Goal: Transaction & Acquisition: Purchase product/service

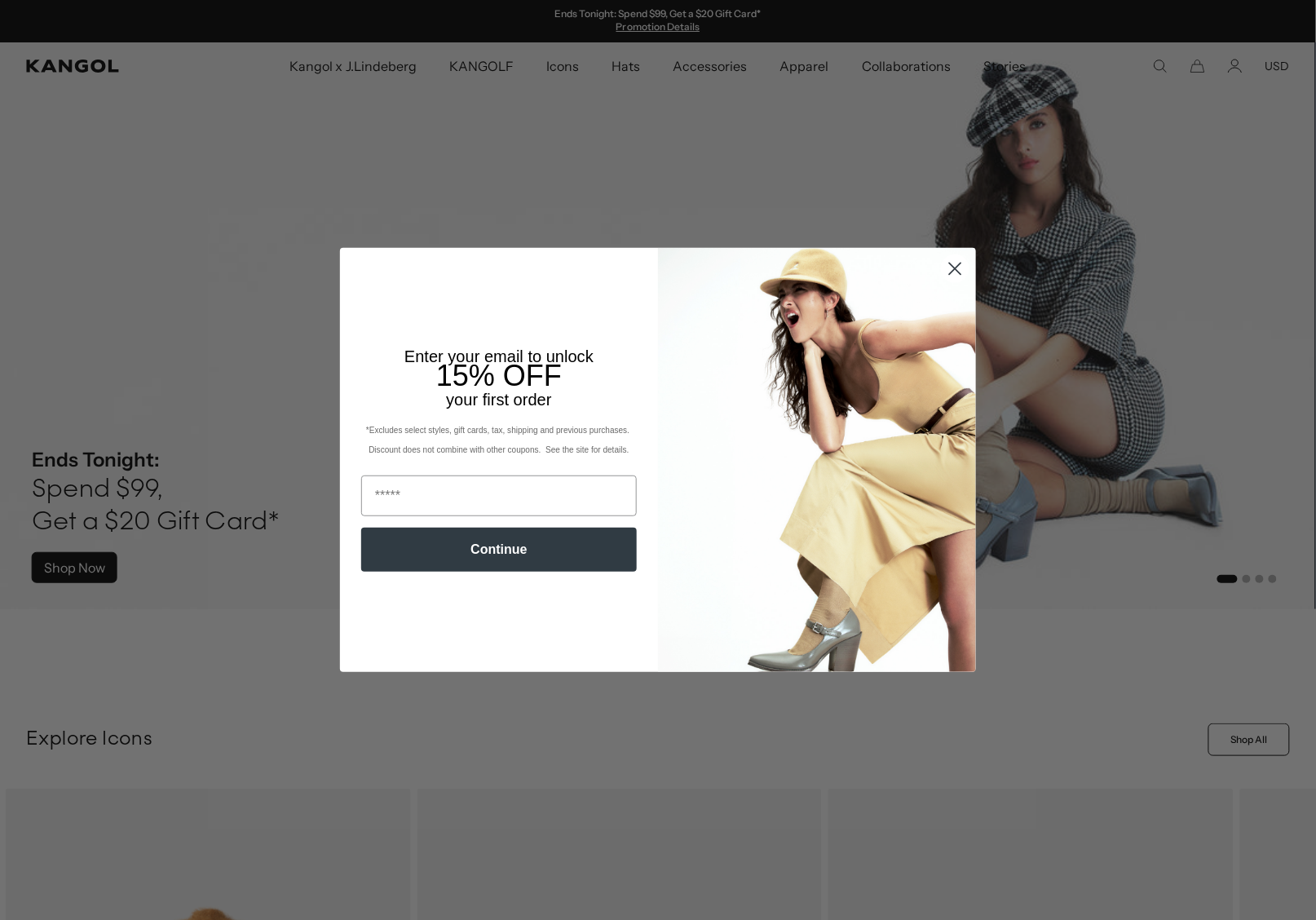
click at [961, 274] on icon "Close dialog" at bounding box center [956, 268] width 11 height 11
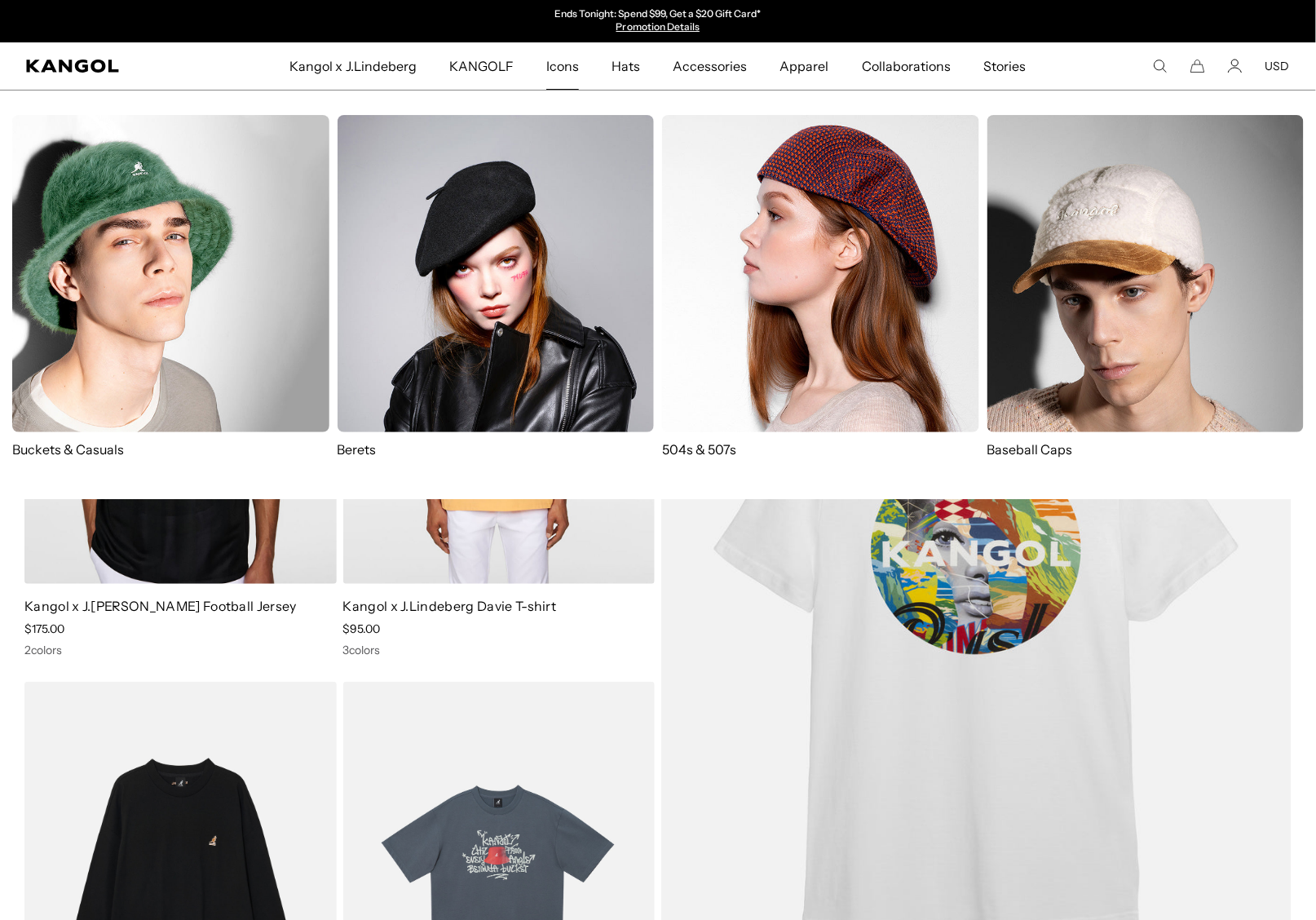
click at [150, 313] on img at bounding box center [170, 274] width 317 height 317
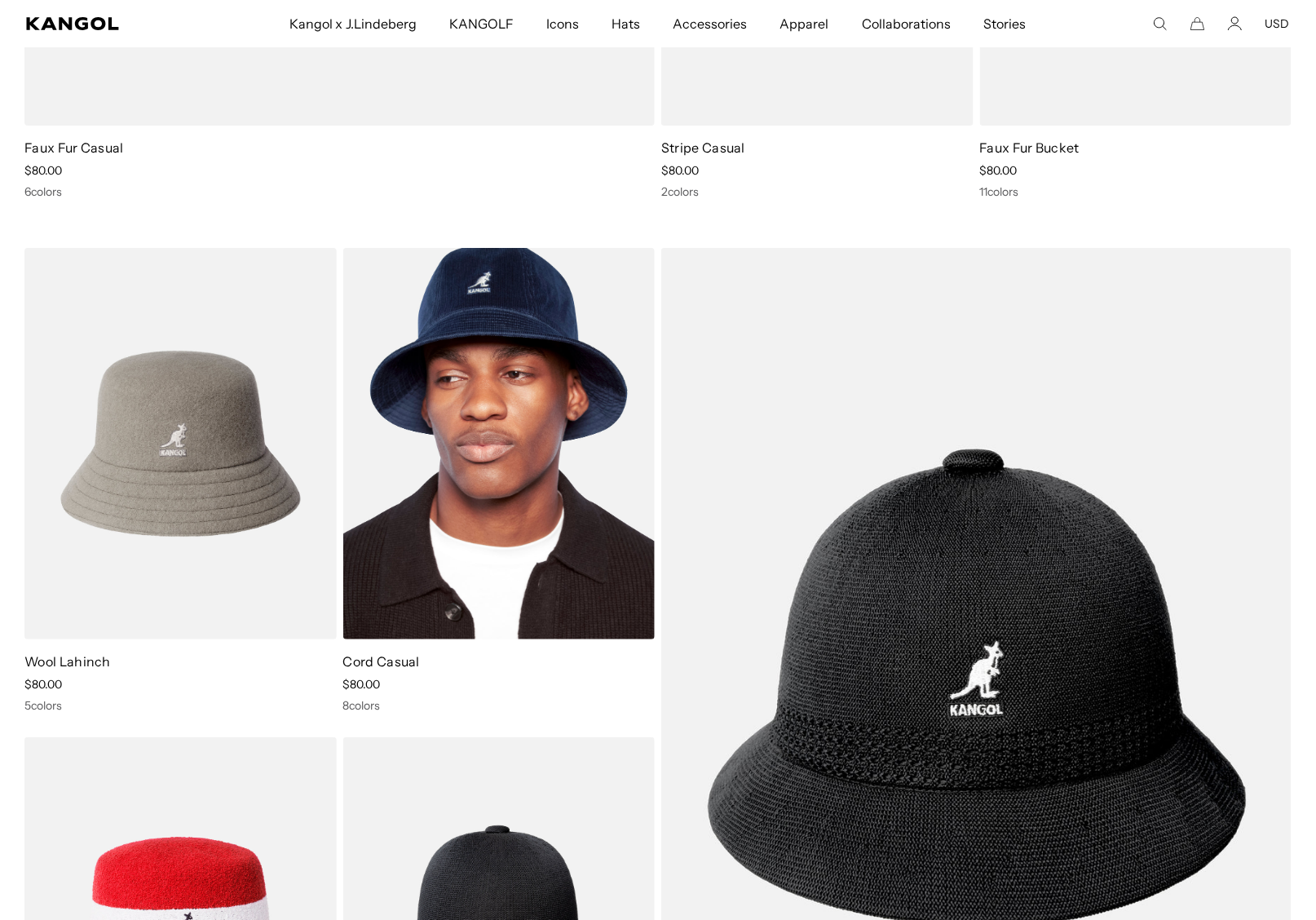
click at [520, 537] on img at bounding box center [499, 443] width 312 height 392
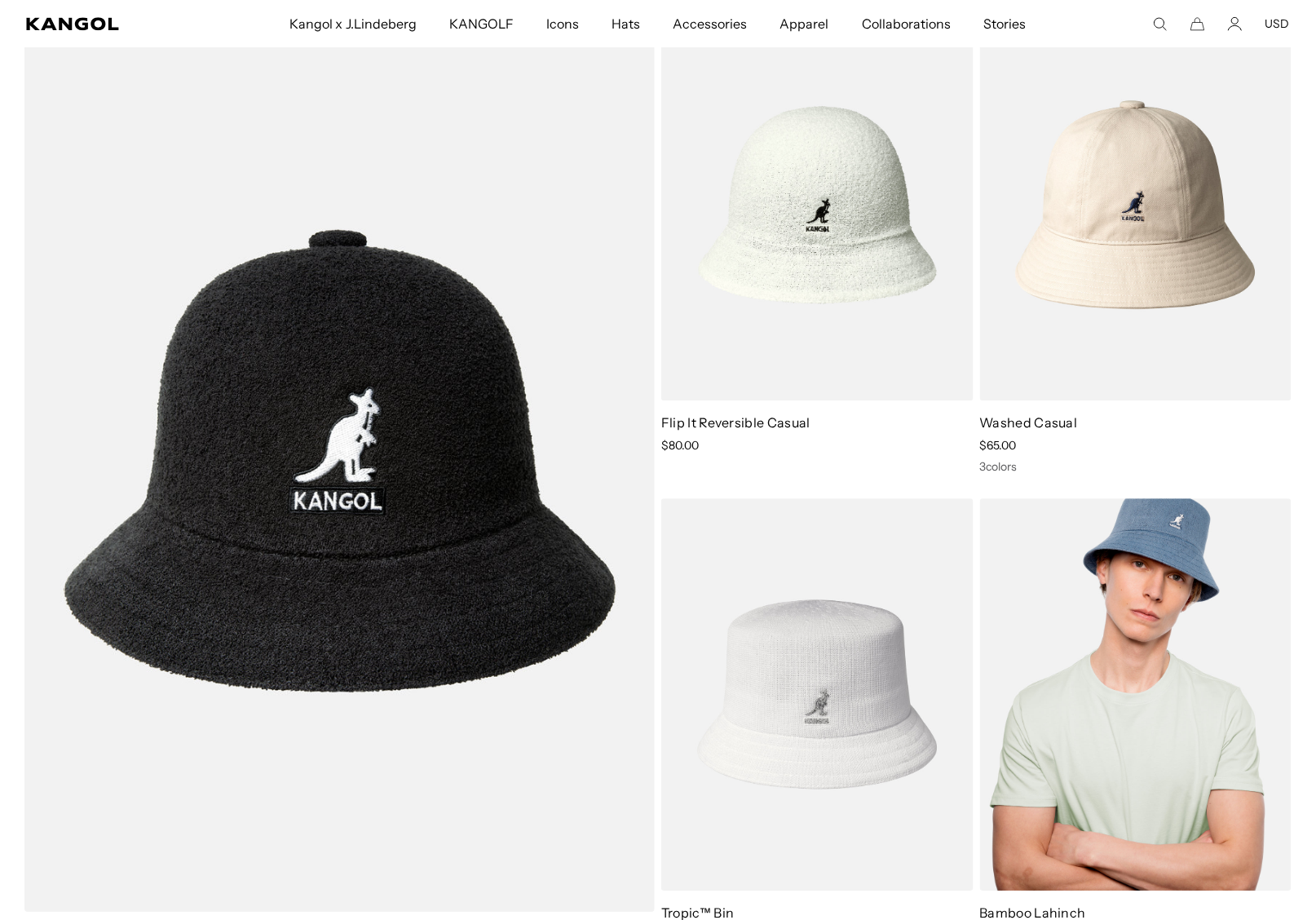
scroll to position [0, 335]
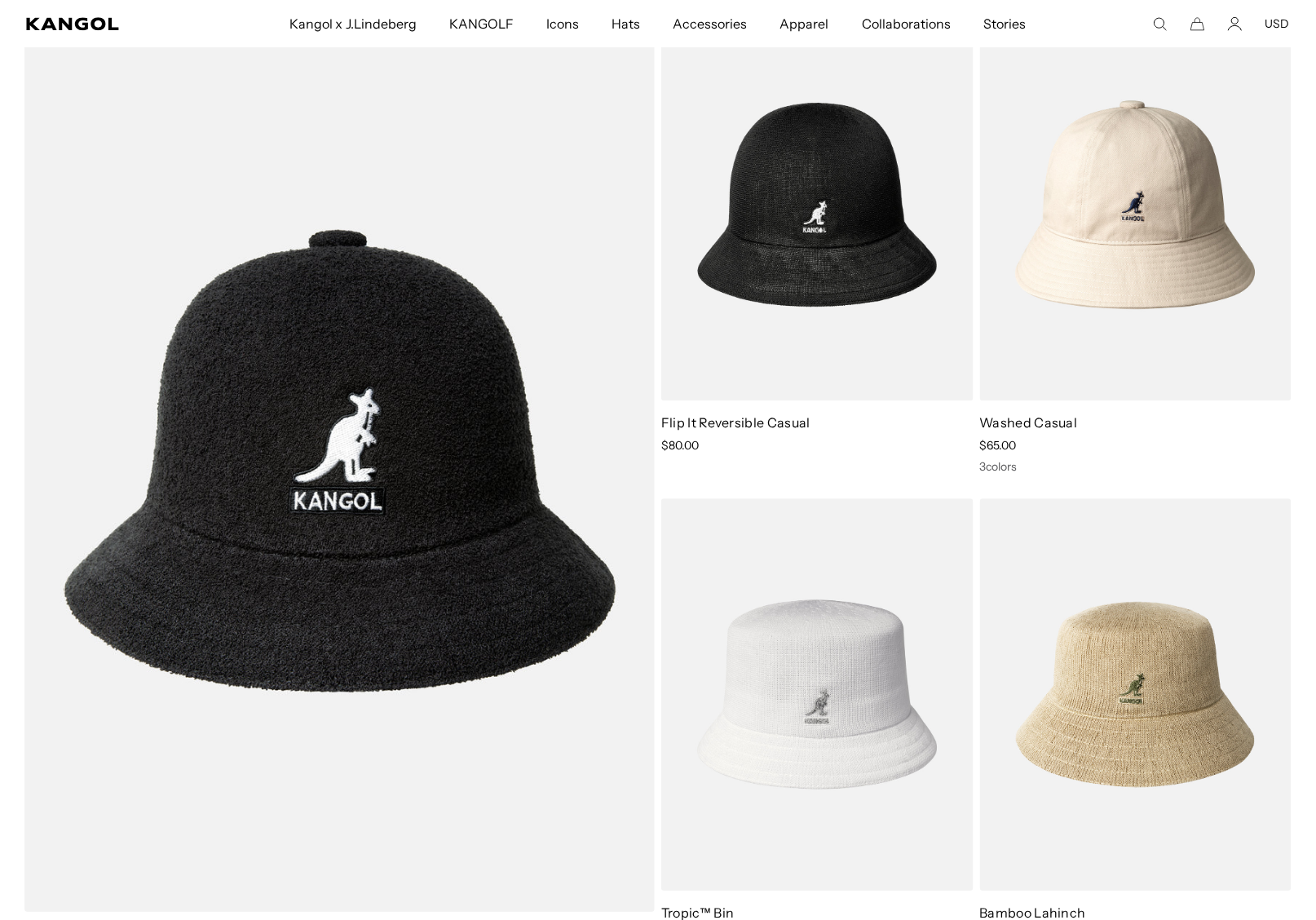
click at [924, 307] on img at bounding box center [817, 205] width 312 height 392
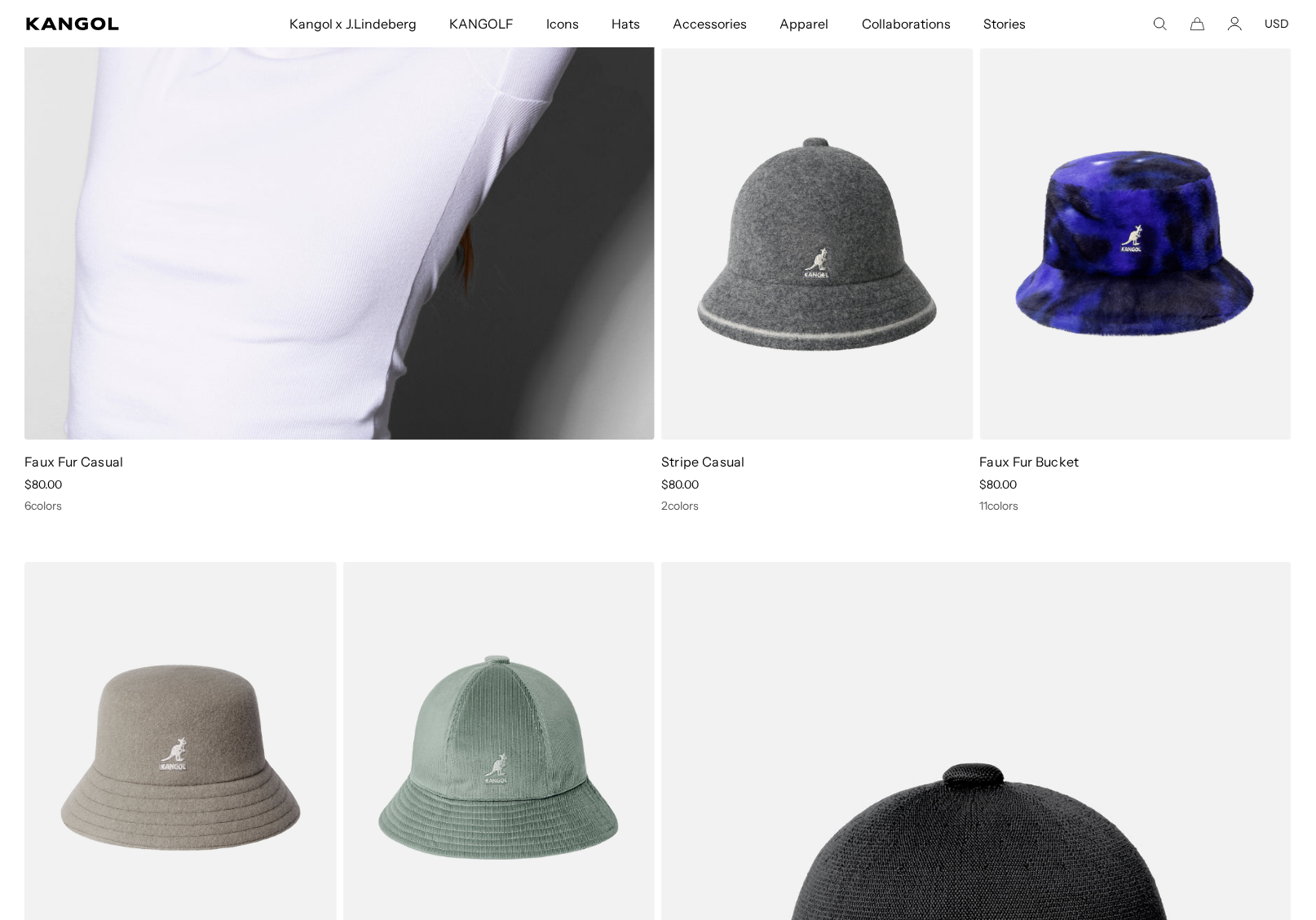
scroll to position [1482, 0]
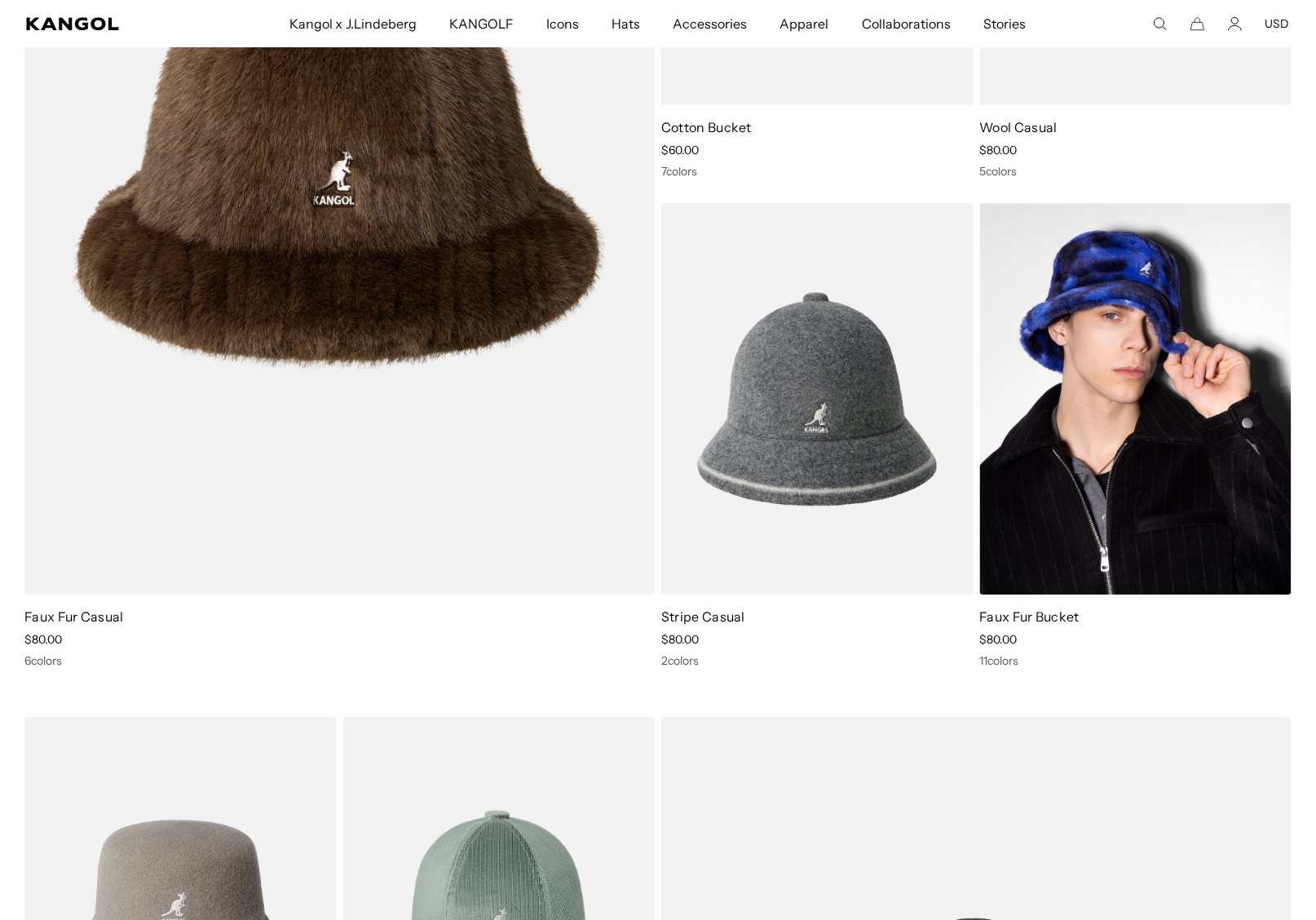
click at [1157, 404] on img at bounding box center [1135, 398] width 312 height 392
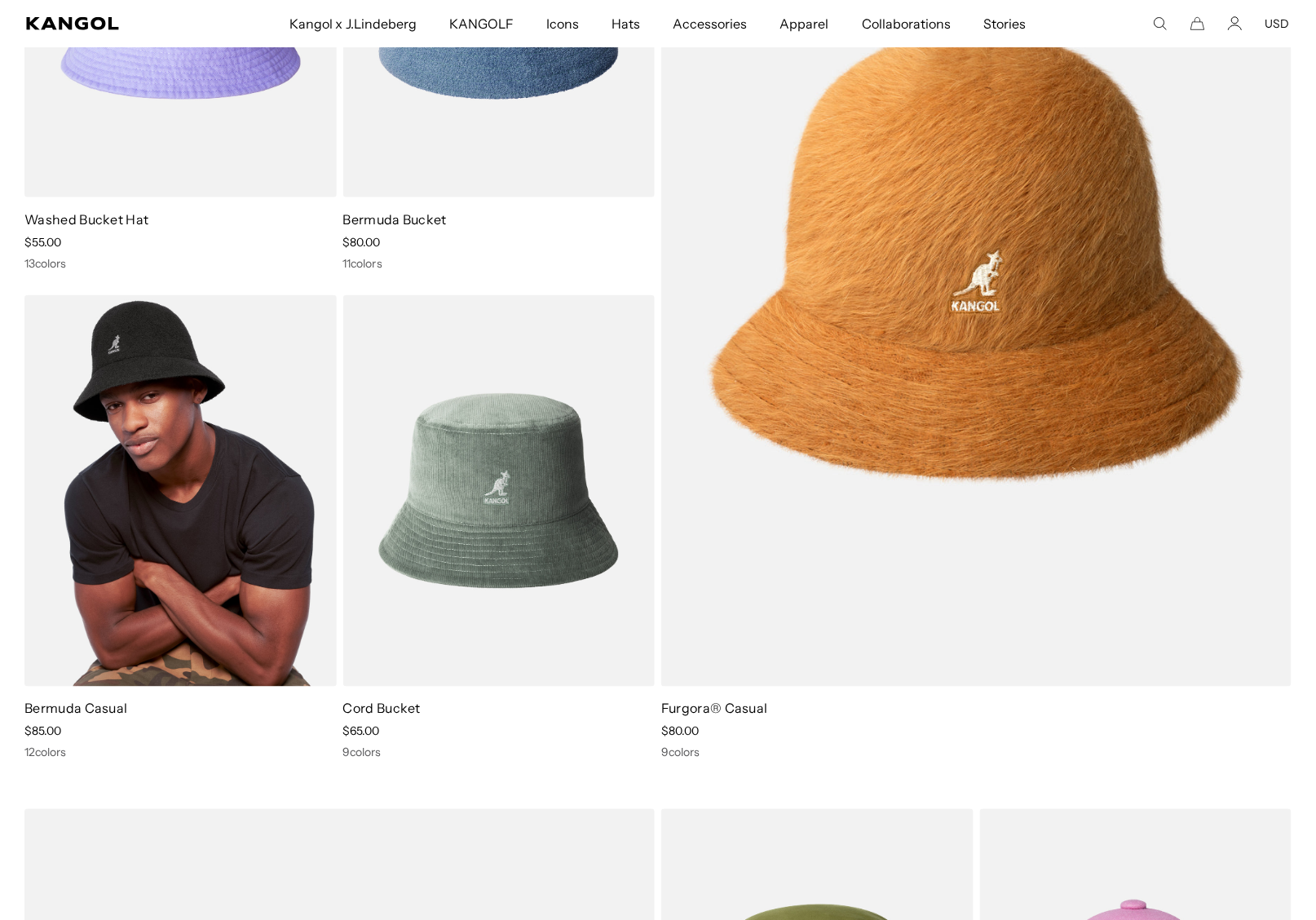
scroll to position [0, 335]
click at [254, 504] on img at bounding box center [181, 490] width 312 height 392
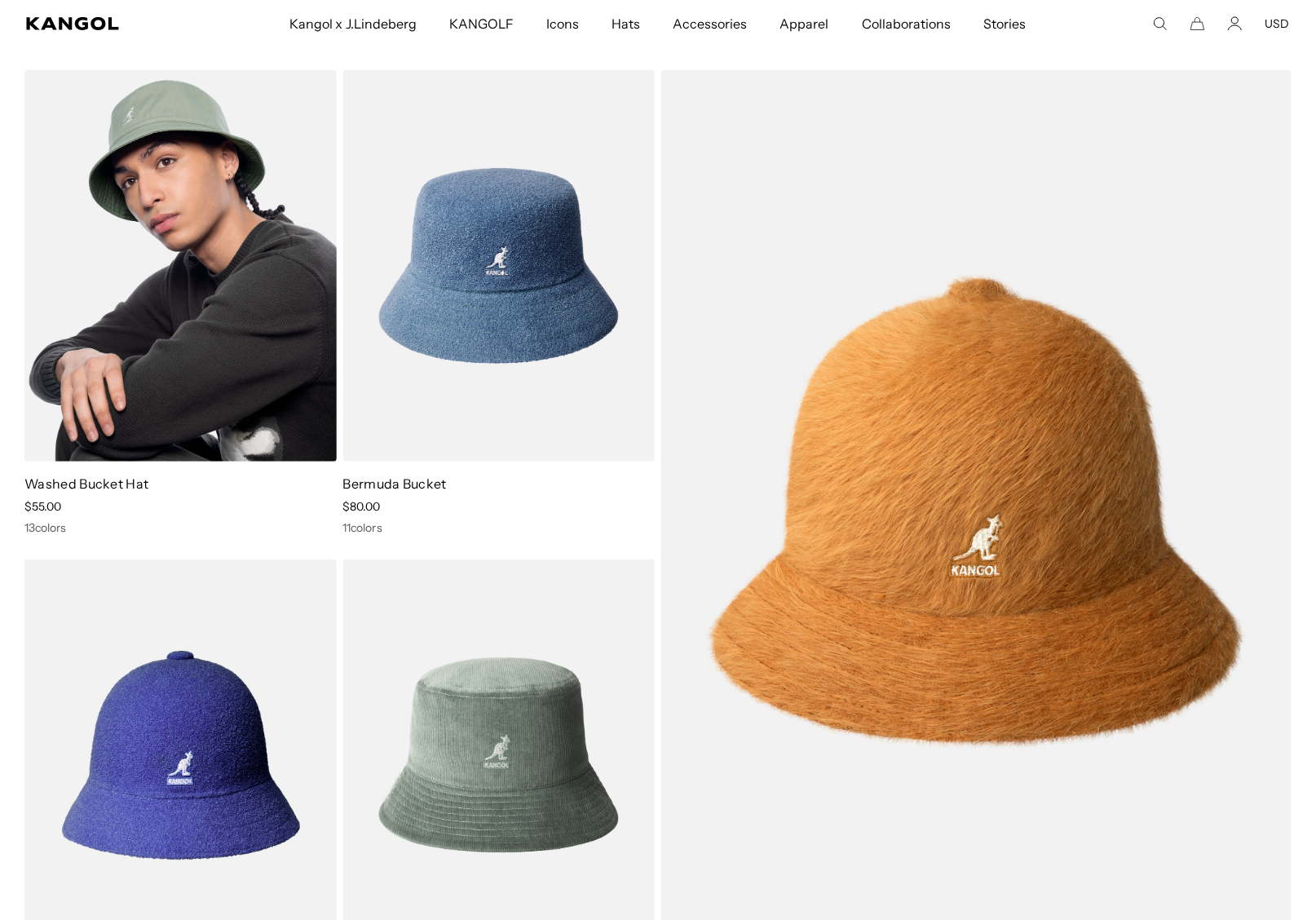
scroll to position [0, 0]
click at [209, 335] on img at bounding box center [181, 265] width 312 height 392
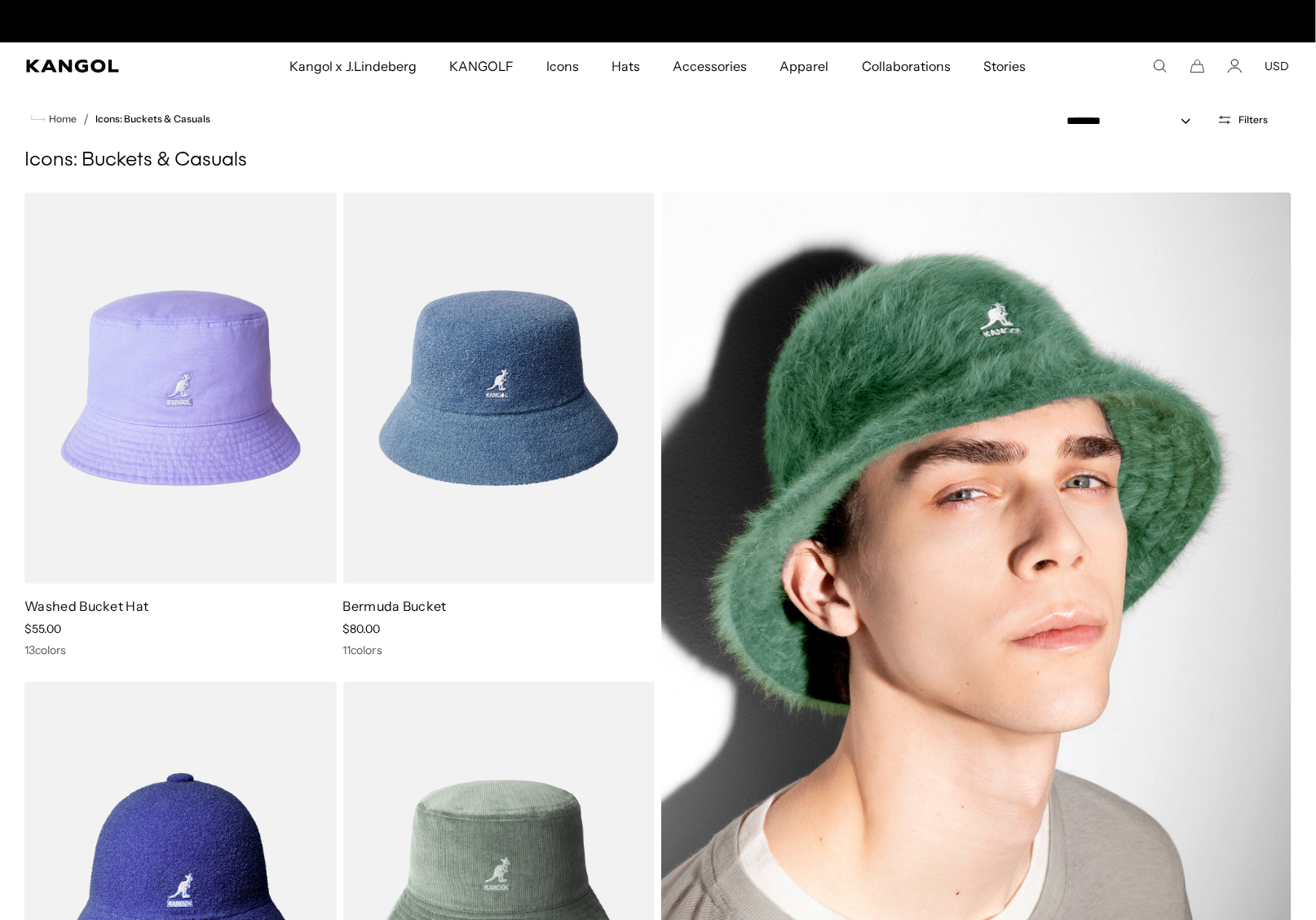
scroll to position [0, 335]
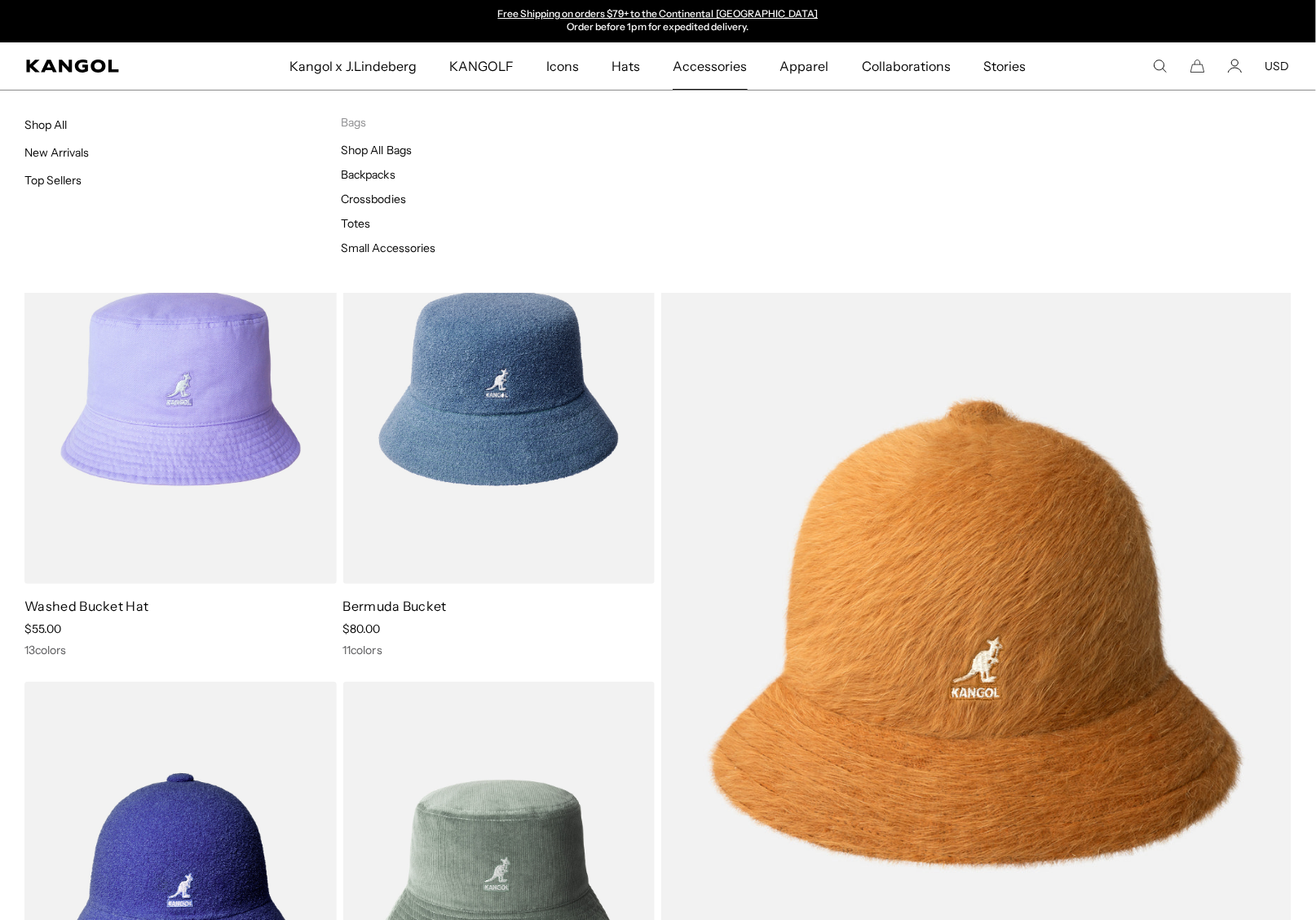
click at [712, 66] on span "Accessories" at bounding box center [710, 65] width 75 height 47
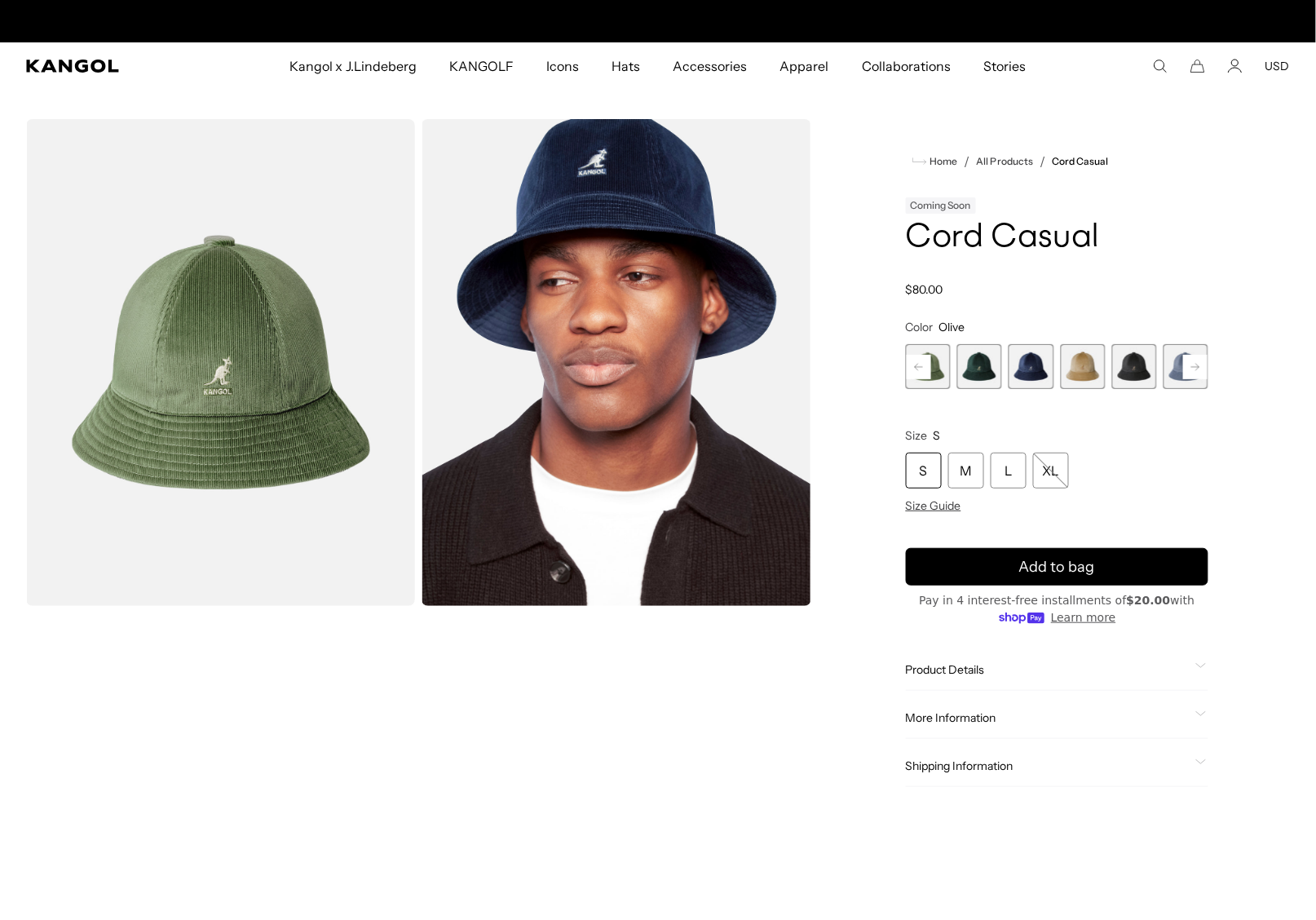
scroll to position [0, 335]
click at [967, 365] on span "3 of 9" at bounding box center [980, 366] width 45 height 45
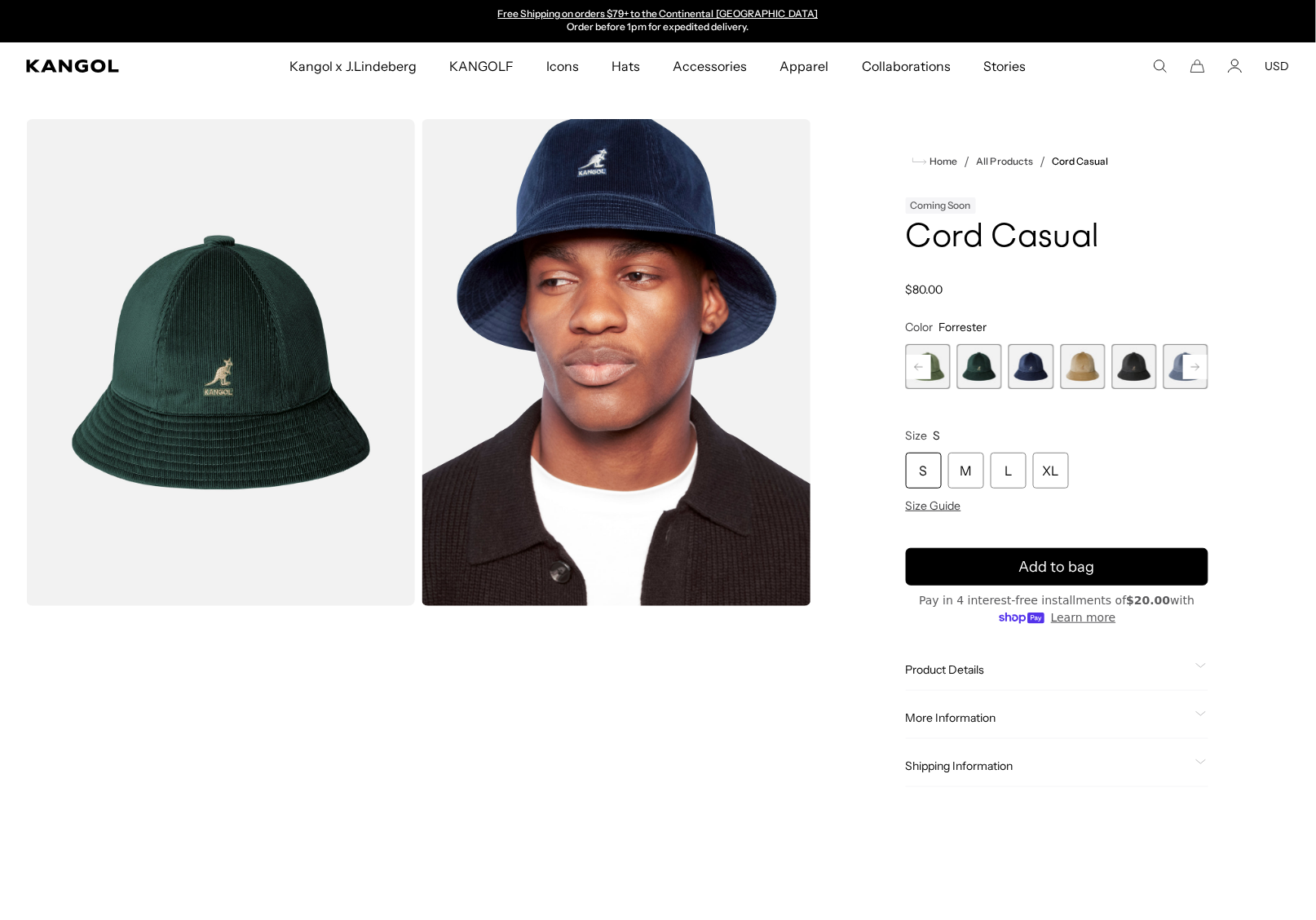
click at [1028, 369] on span "4 of 9" at bounding box center [1030, 366] width 45 height 45
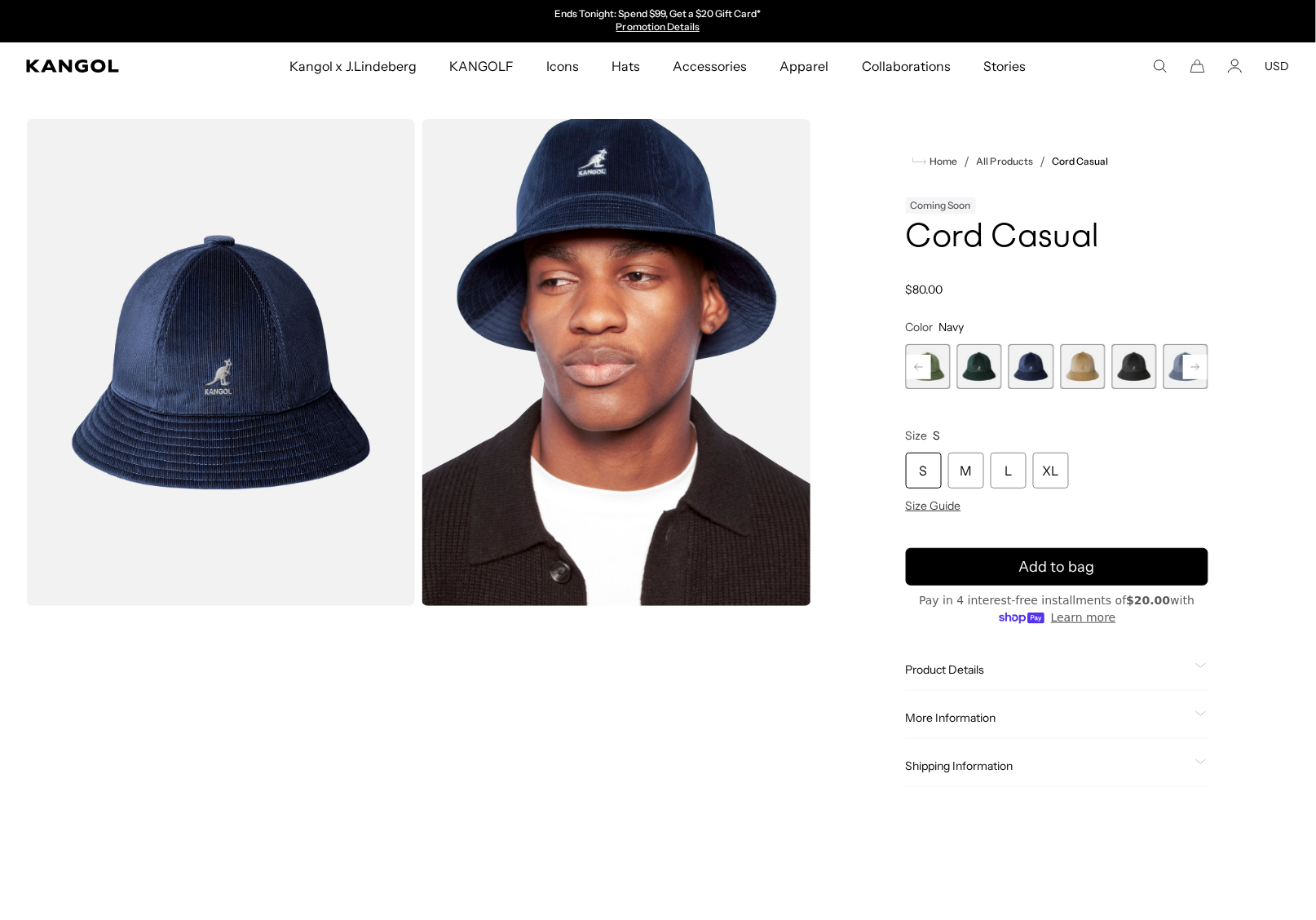
click at [928, 371] on rect at bounding box center [919, 367] width 25 height 25
click at [928, 371] on span "1 of 9" at bounding box center [928, 366] width 45 height 45
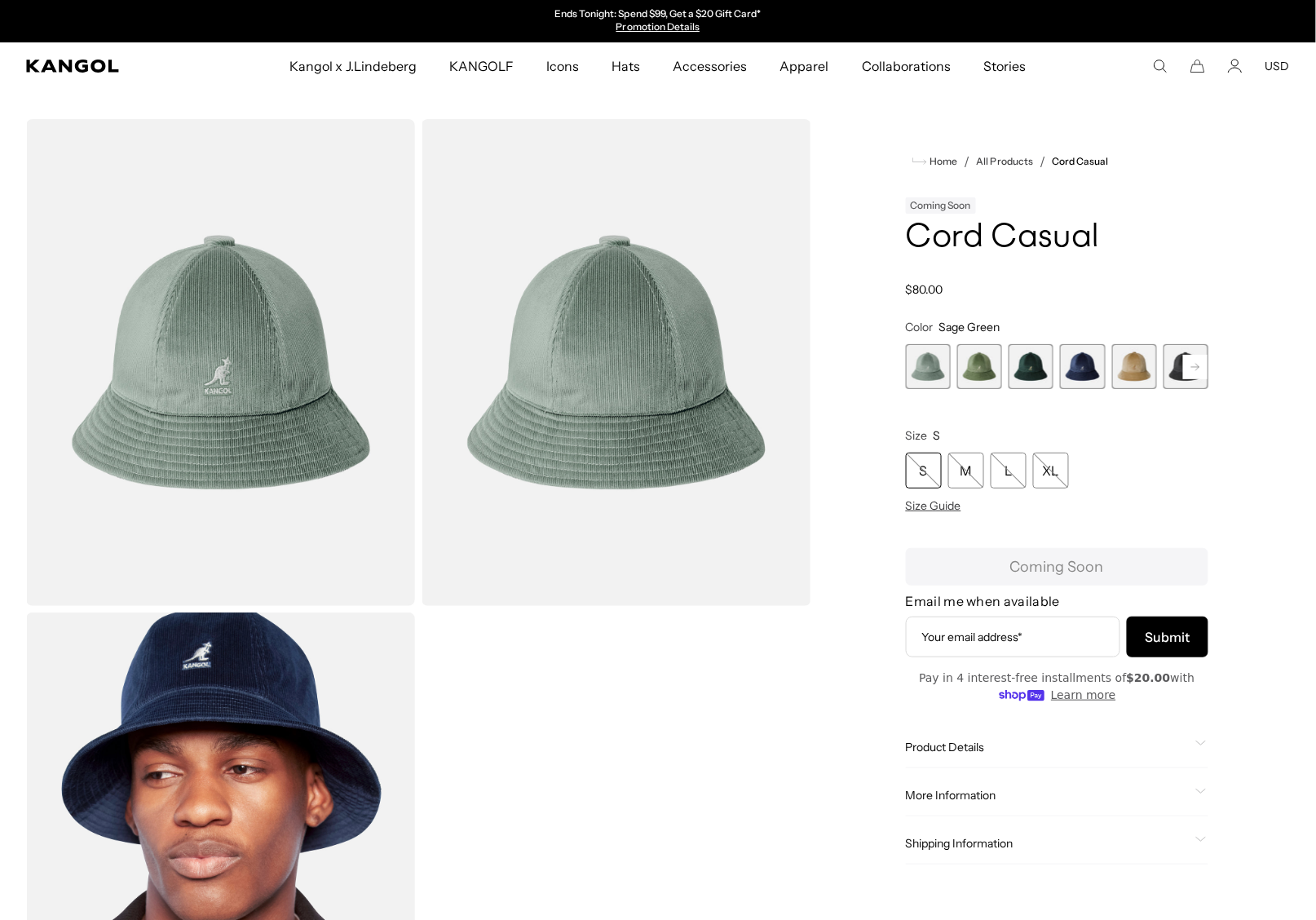
click at [976, 370] on span "2 of 9" at bounding box center [980, 366] width 45 height 45
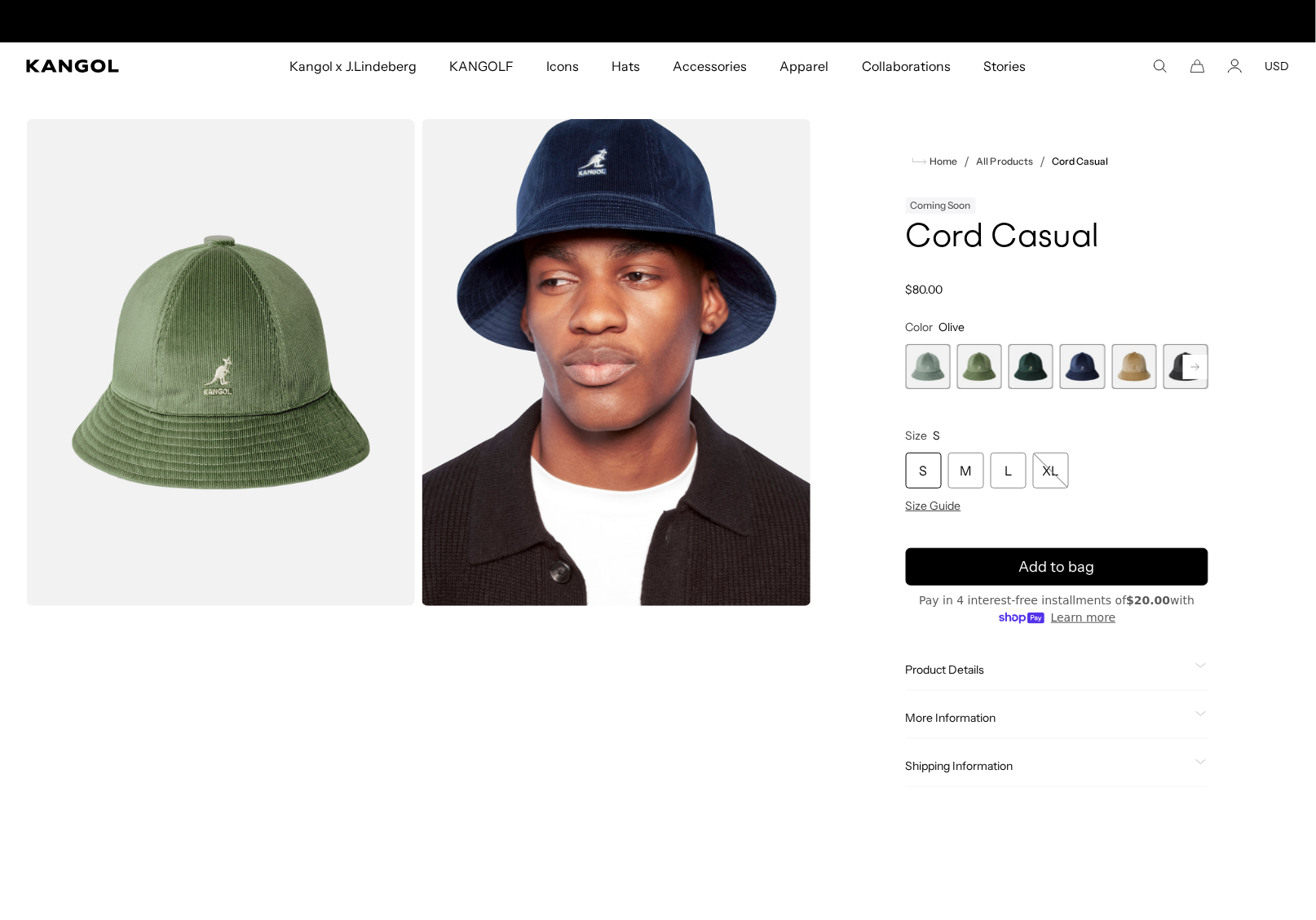
scroll to position [0, 335]
click at [1052, 371] on span "3 of 9" at bounding box center [1030, 366] width 45 height 45
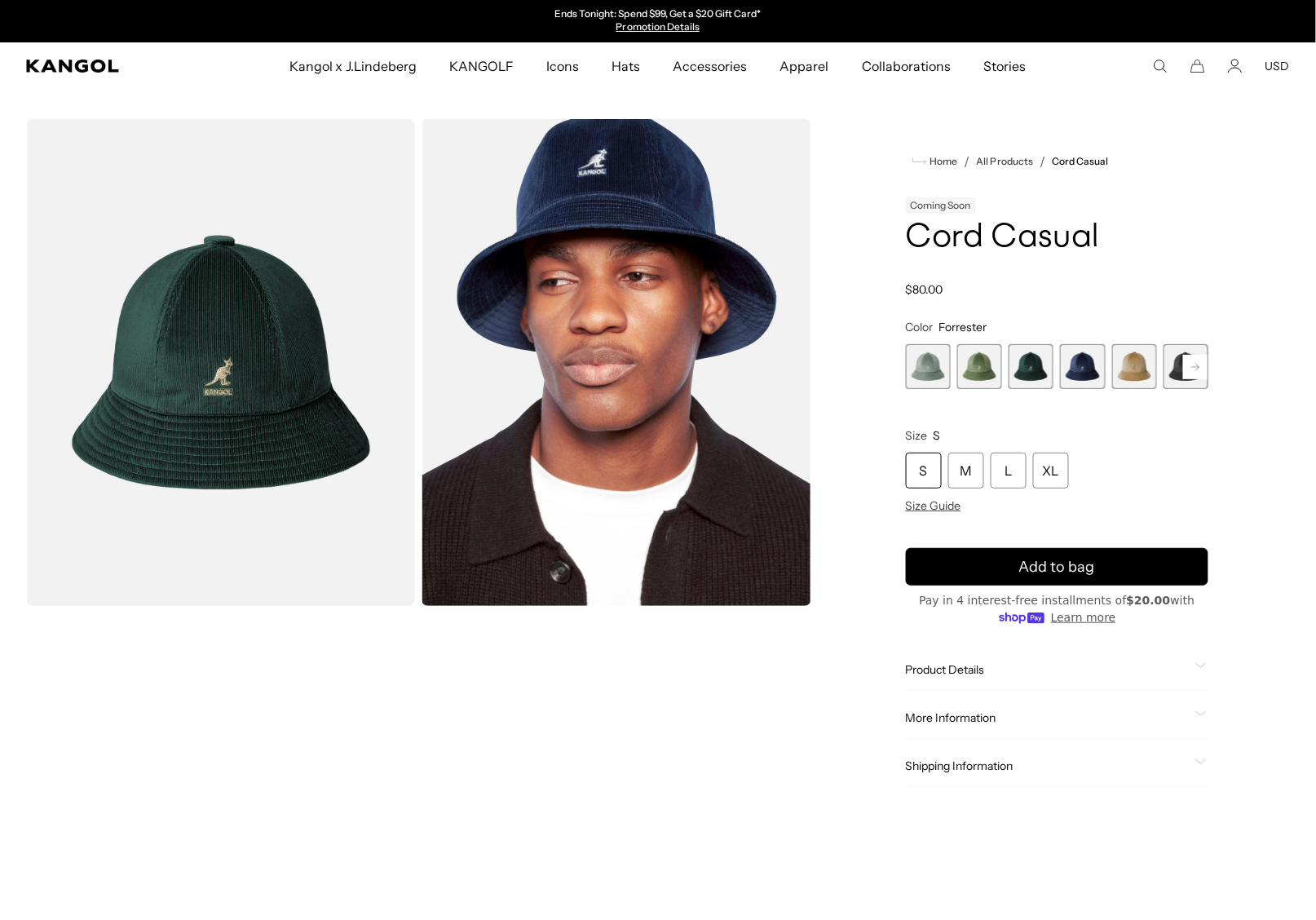
click at [1204, 372] on rect at bounding box center [1195, 367] width 25 height 25
click at [1204, 372] on div "Previous Next Sage Green Variant sold out or unavailable Olive Variant sold out…" at bounding box center [1057, 366] width 302 height 45
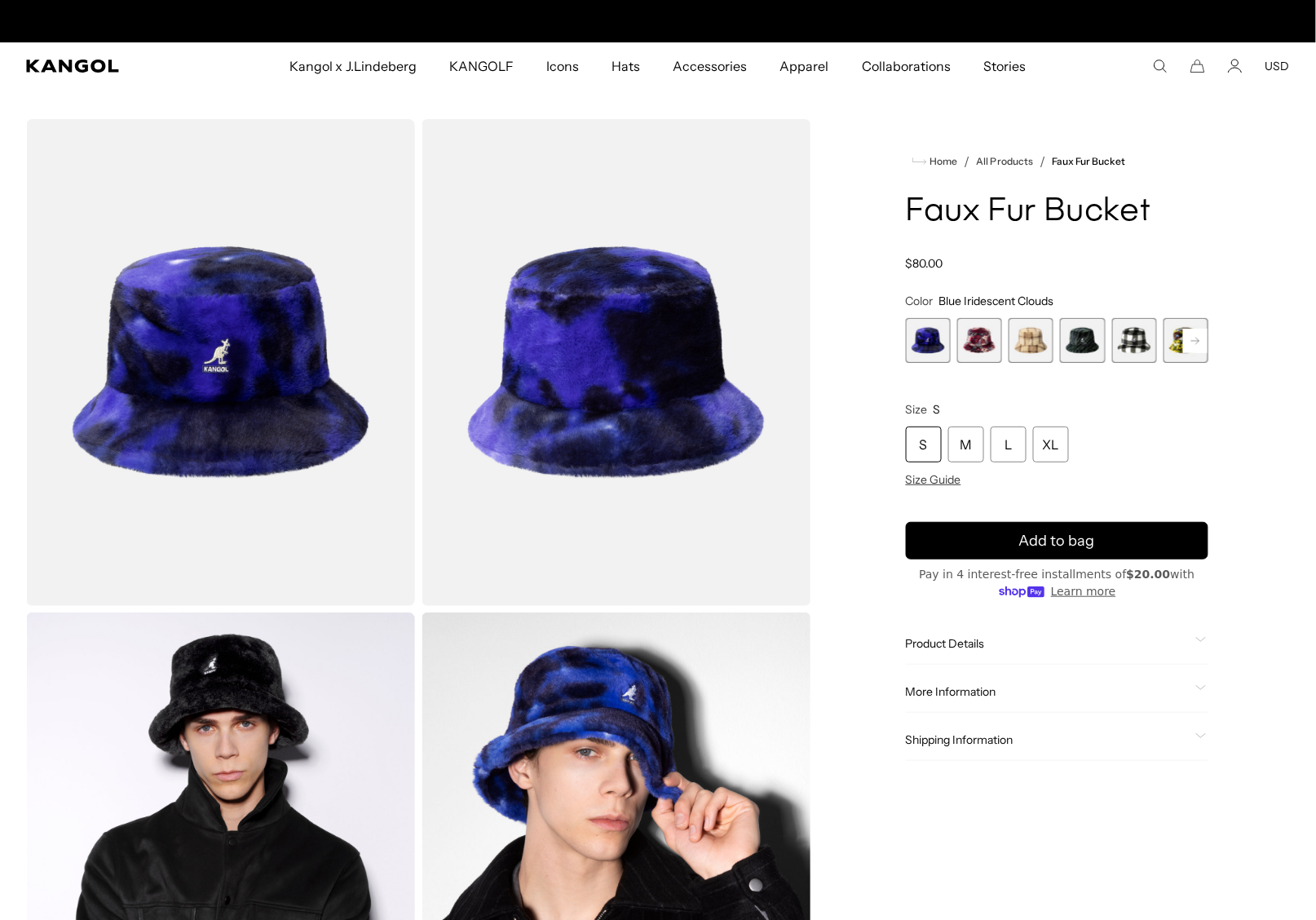
scroll to position [0, 335]
click at [982, 335] on span "2 of 12" at bounding box center [980, 340] width 45 height 45
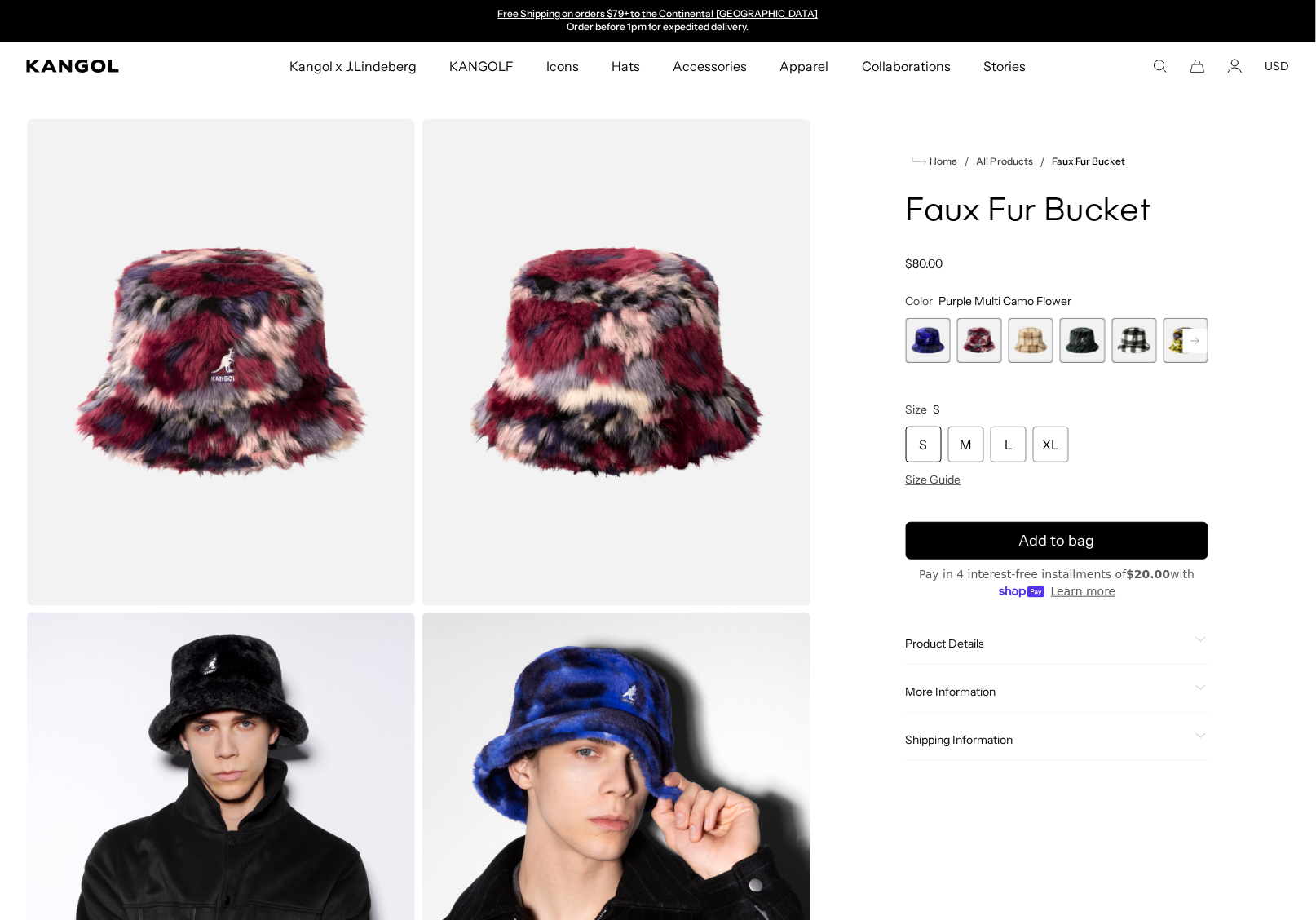
click at [1028, 347] on span "3 of 12" at bounding box center [1030, 340] width 45 height 45
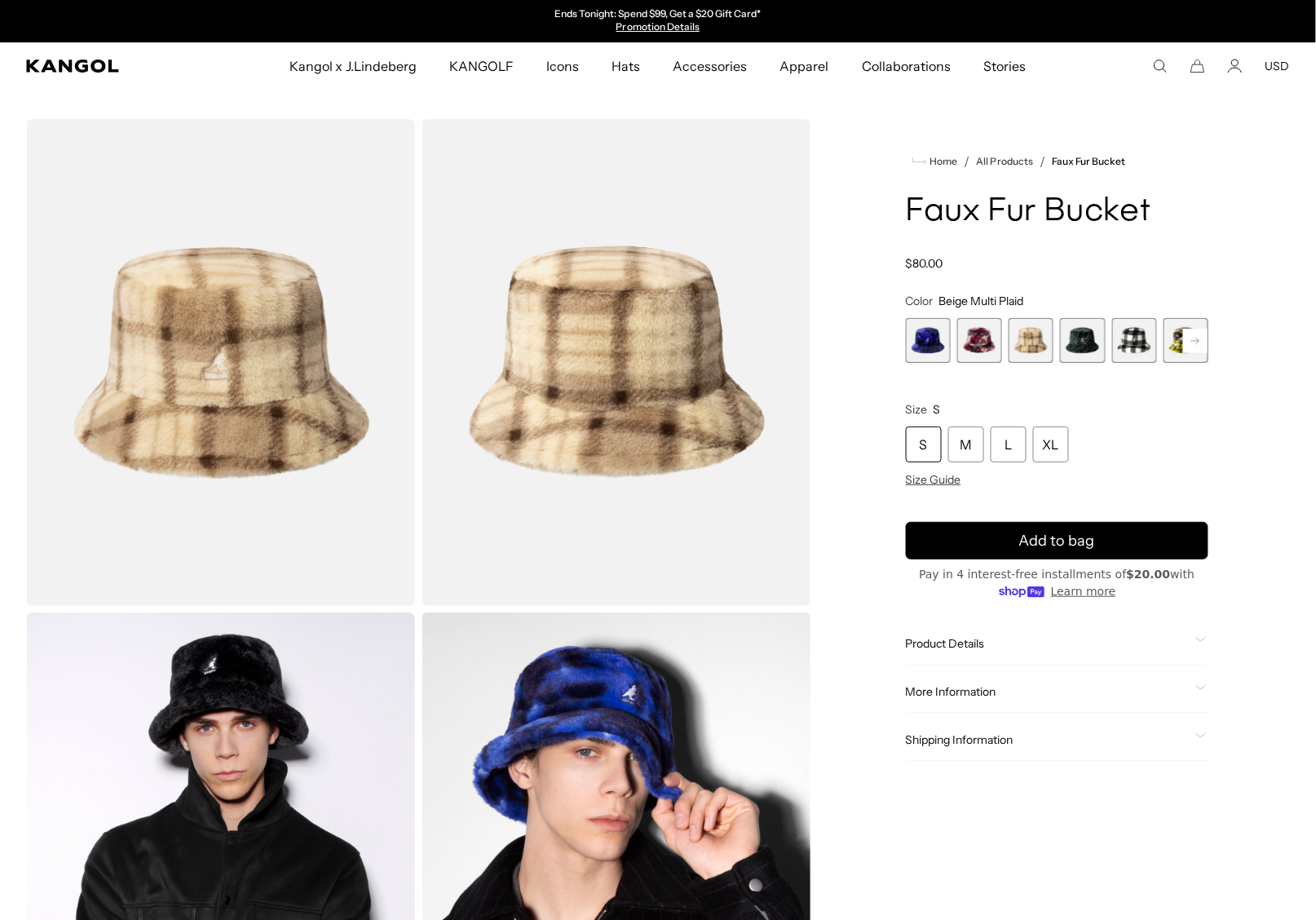
click at [1089, 348] on span "4 of 12" at bounding box center [1082, 340] width 45 height 45
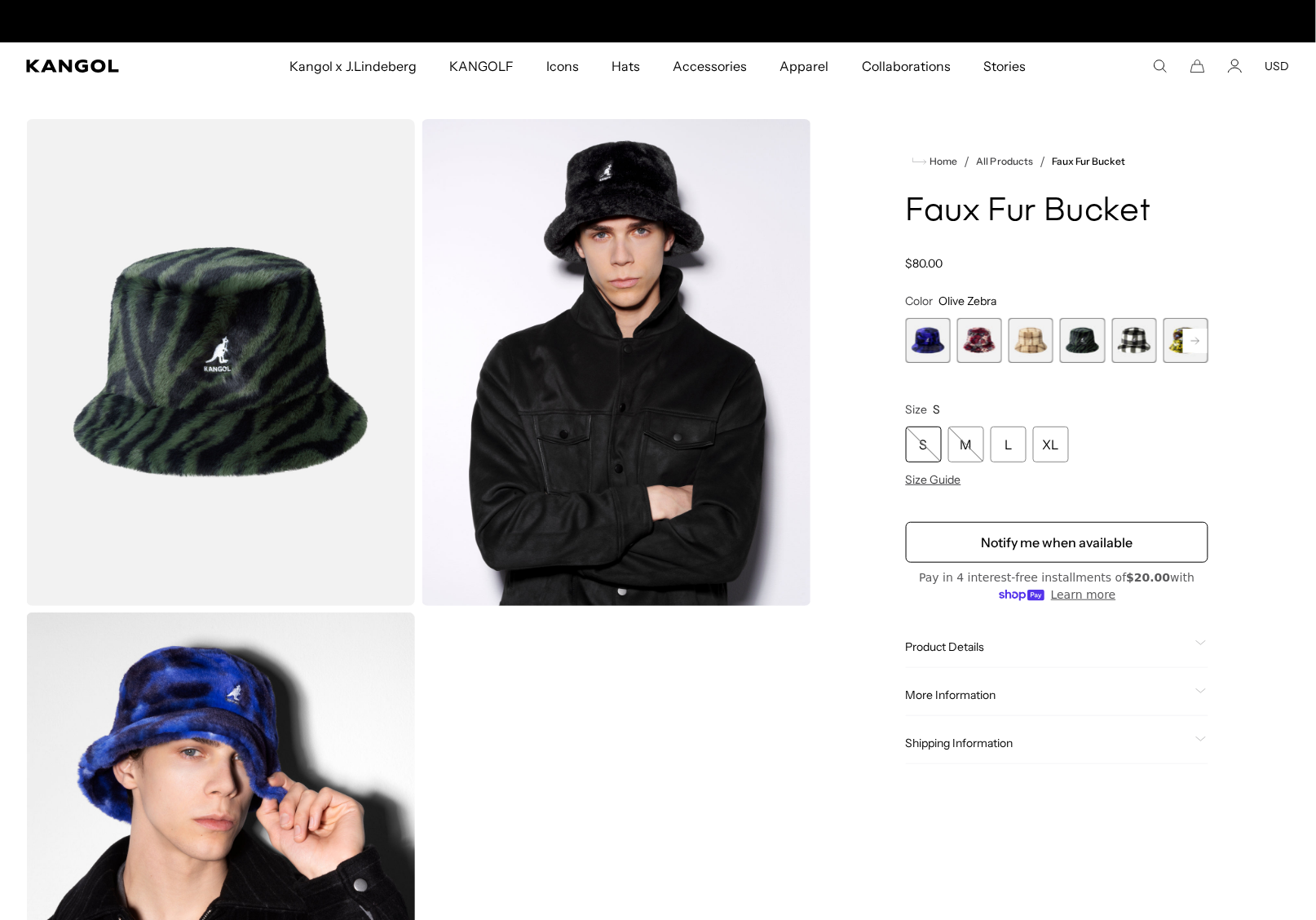
scroll to position [0, 335]
click at [1123, 346] on span "5 of 12" at bounding box center [1134, 340] width 45 height 45
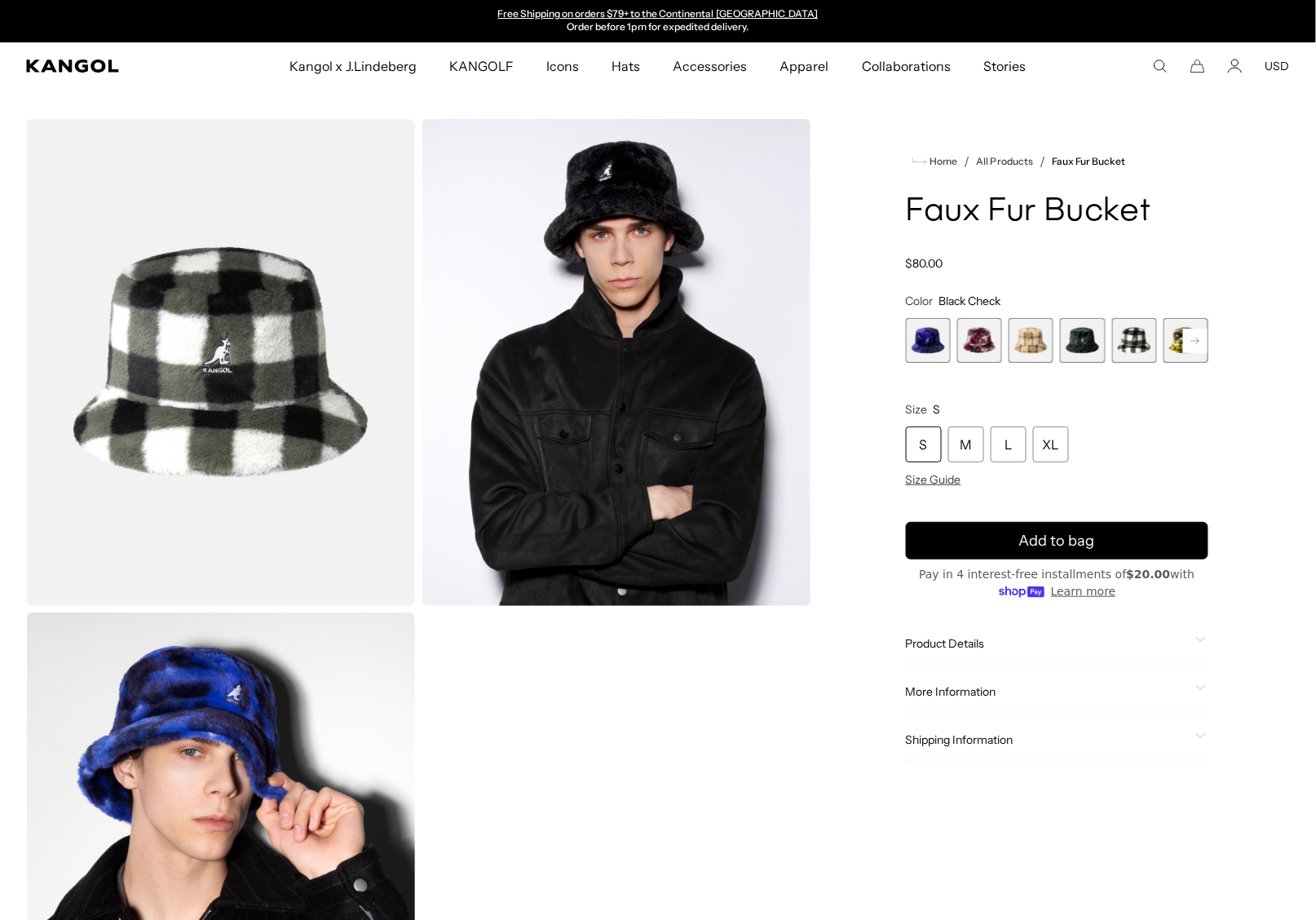
click at [1202, 340] on rect at bounding box center [1195, 341] width 25 height 25
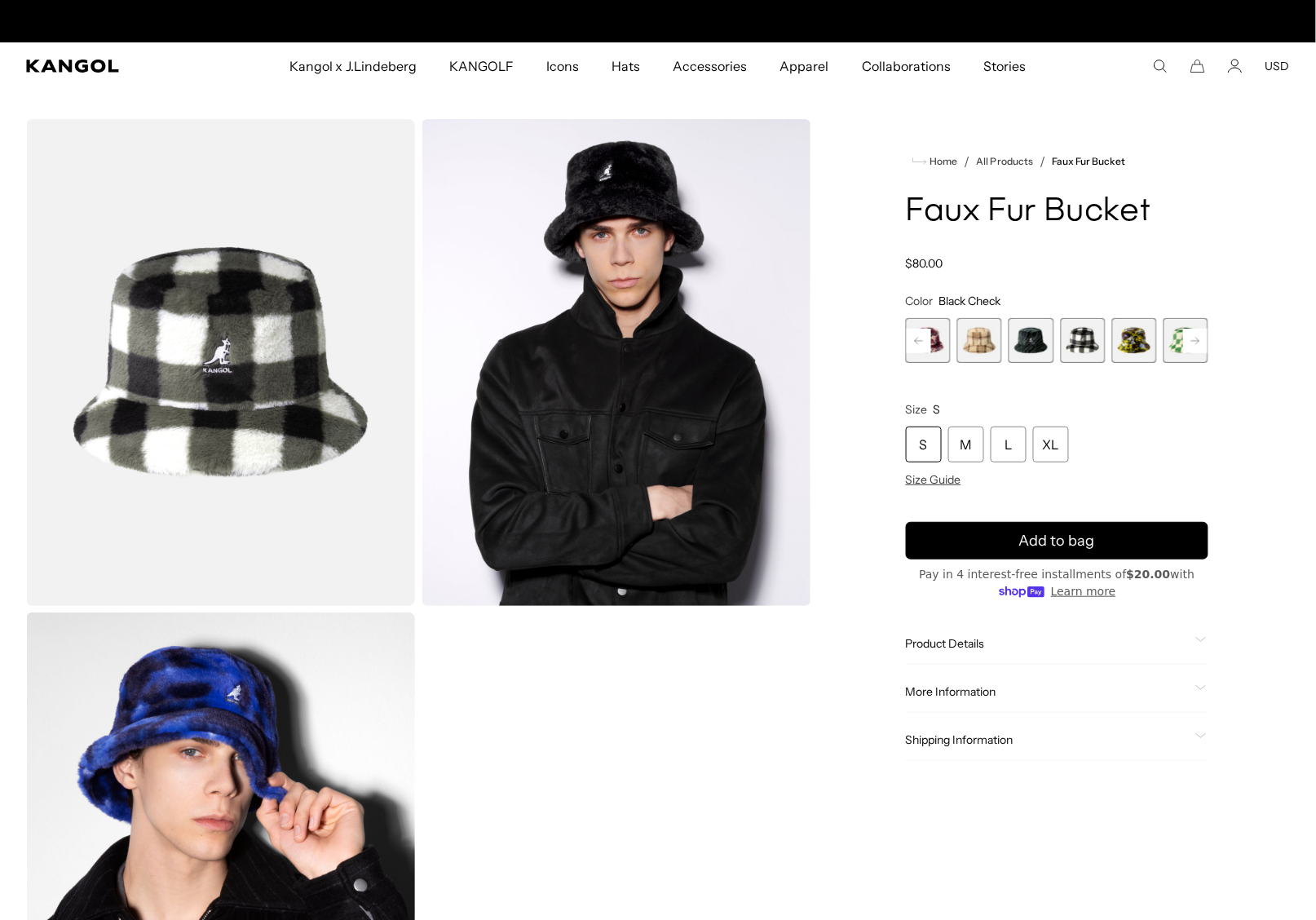
click at [1202, 340] on rect at bounding box center [1195, 341] width 25 height 25
click at [1149, 349] on span "7 of 12" at bounding box center [1134, 340] width 45 height 45
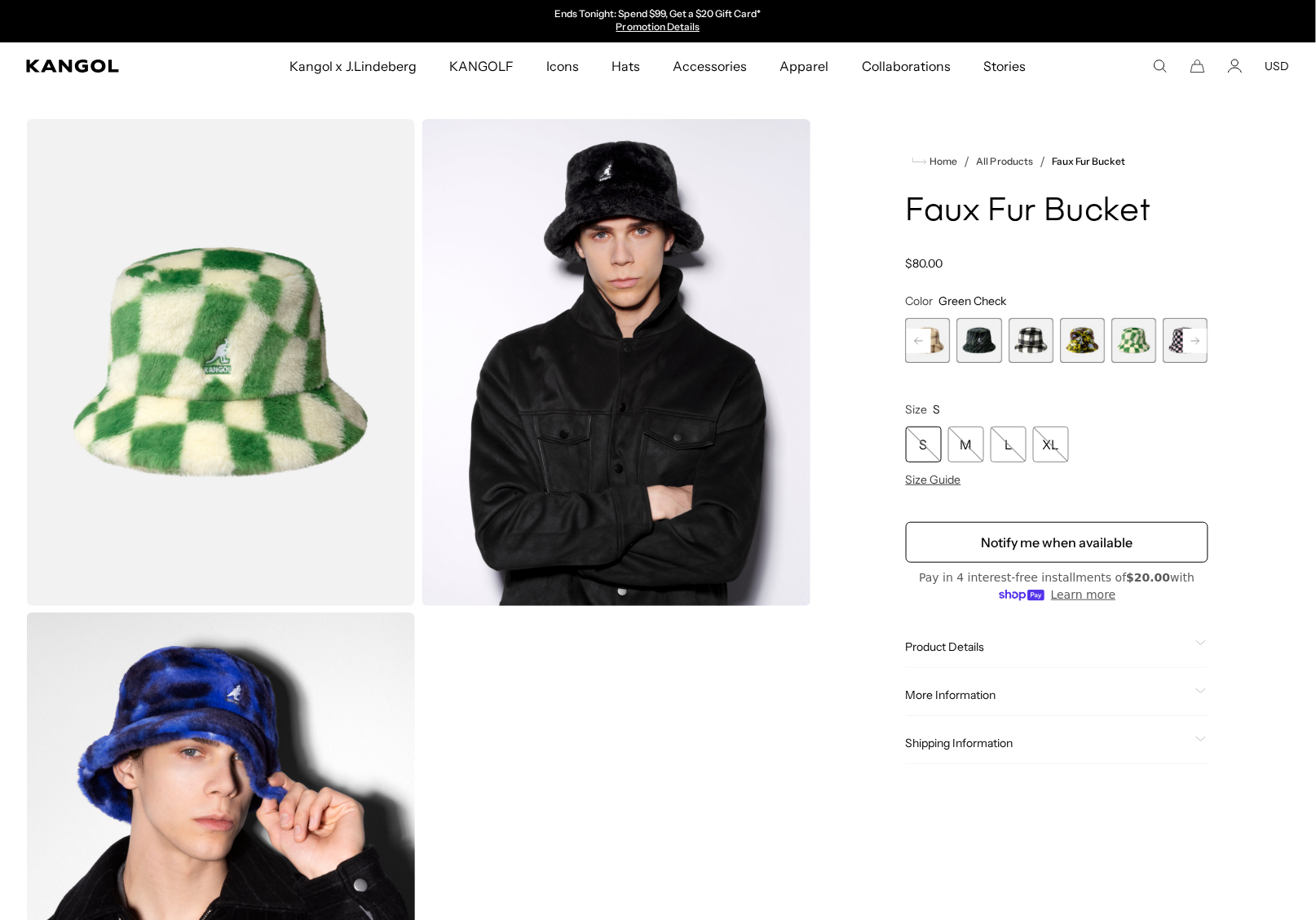
click at [1195, 339] on icon at bounding box center [1194, 339] width 8 height 6
click at [1145, 346] on span "10 of 12" at bounding box center [1134, 340] width 45 height 45
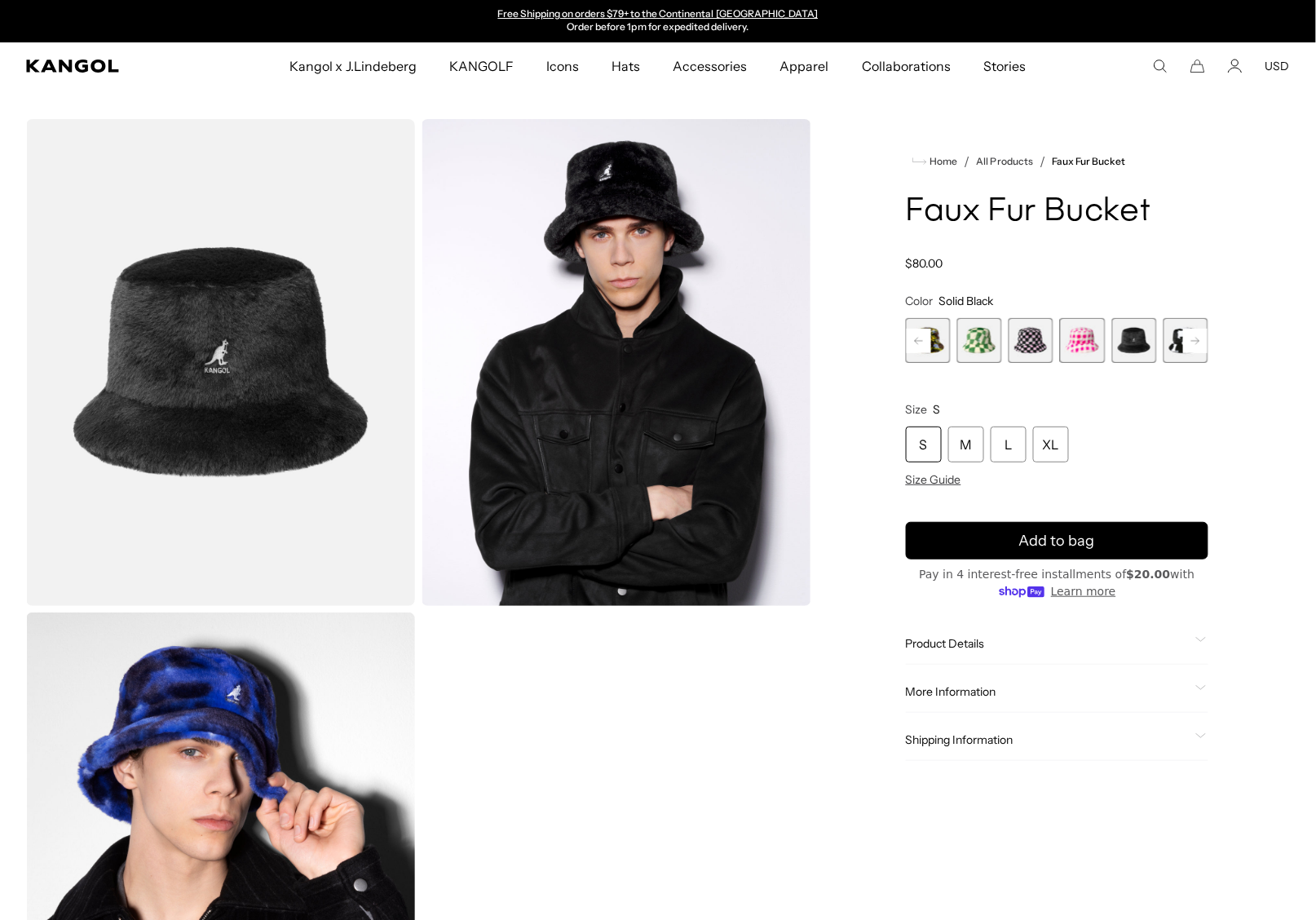
click at [1188, 341] on rect at bounding box center [1195, 341] width 25 height 25
click at [1143, 347] on span "11 of 12" at bounding box center [1134, 340] width 45 height 45
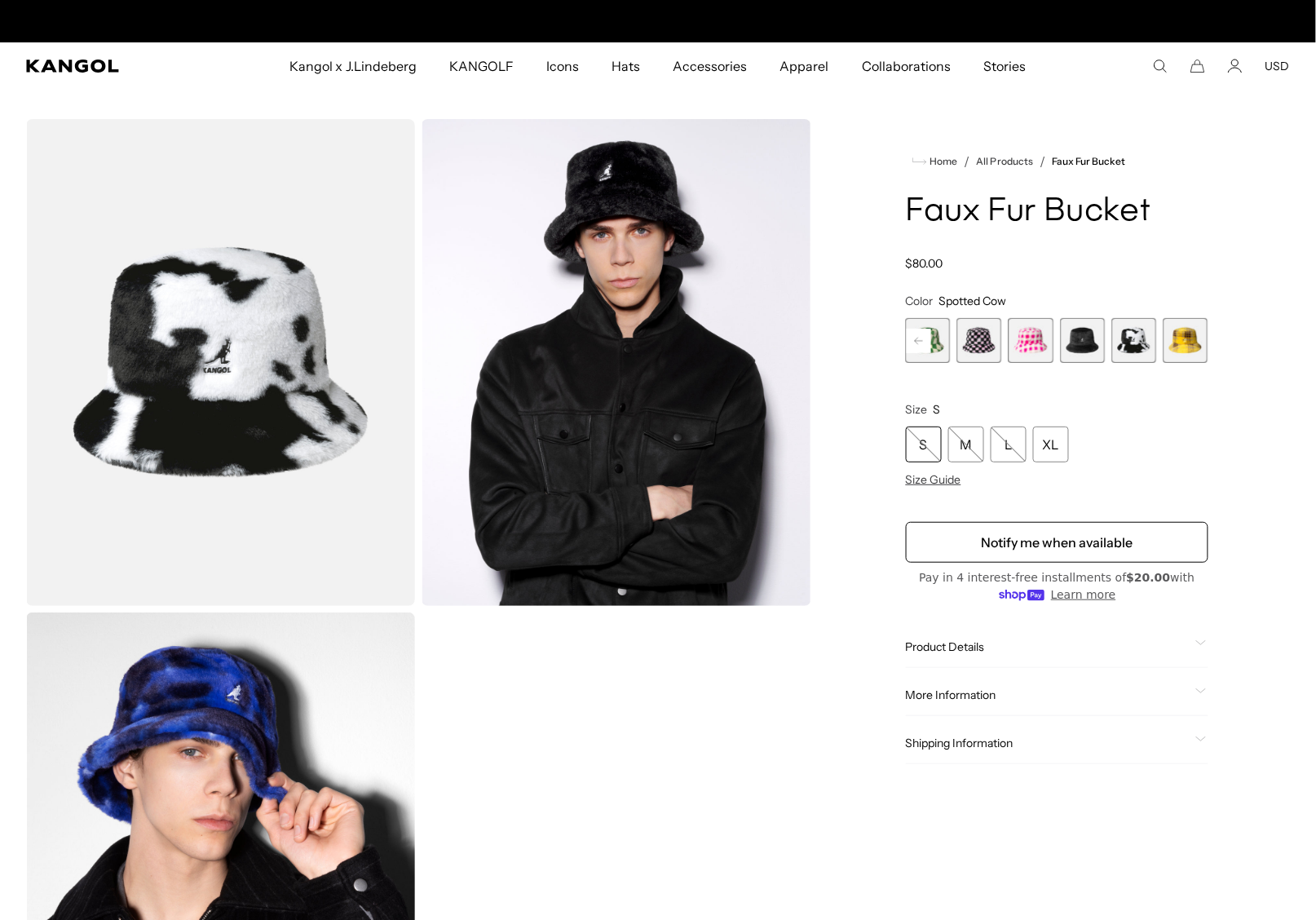
scroll to position [0, 335]
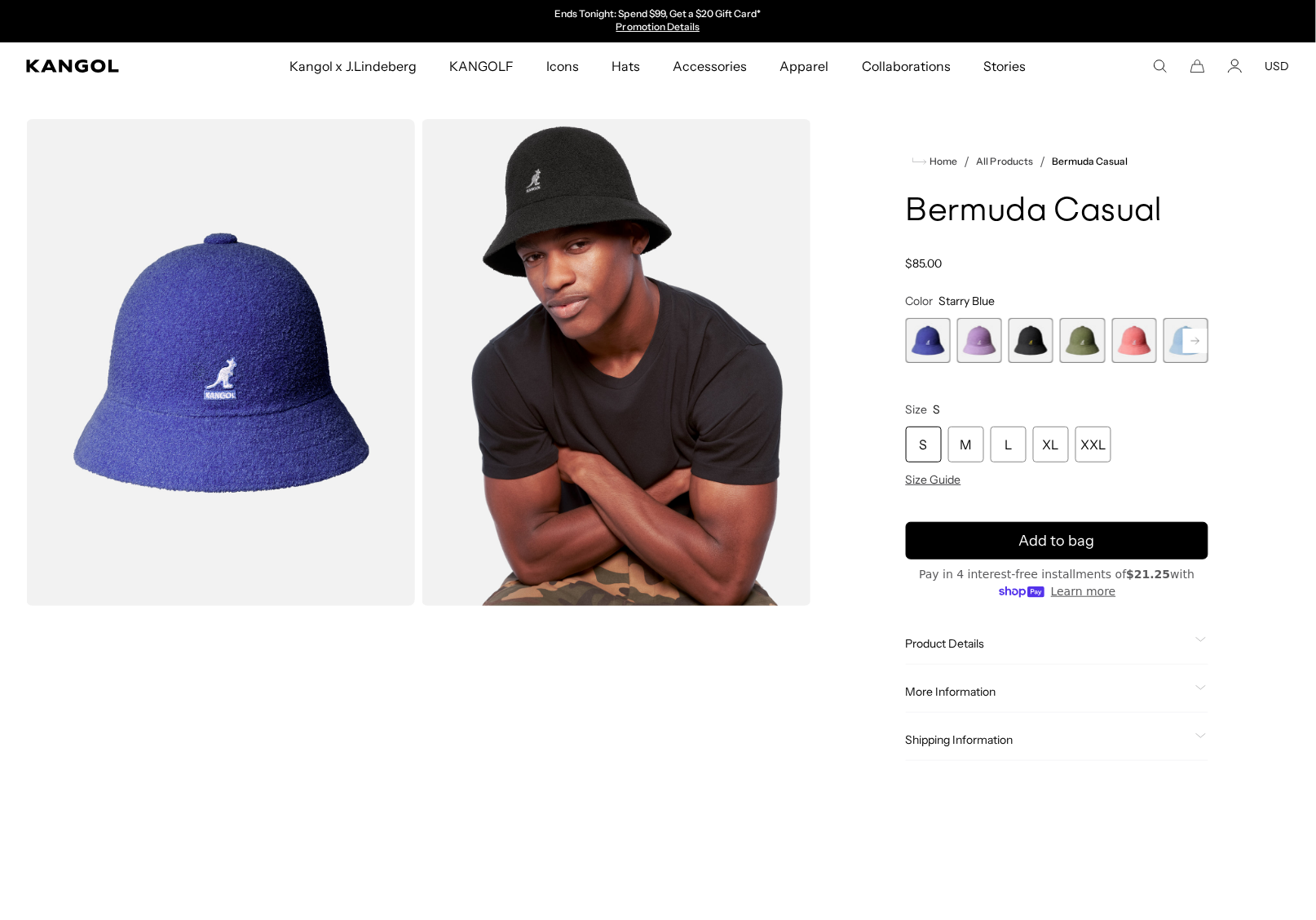
click at [256, 377] on img "Gallery Viewer" at bounding box center [220, 362] width 389 height 487
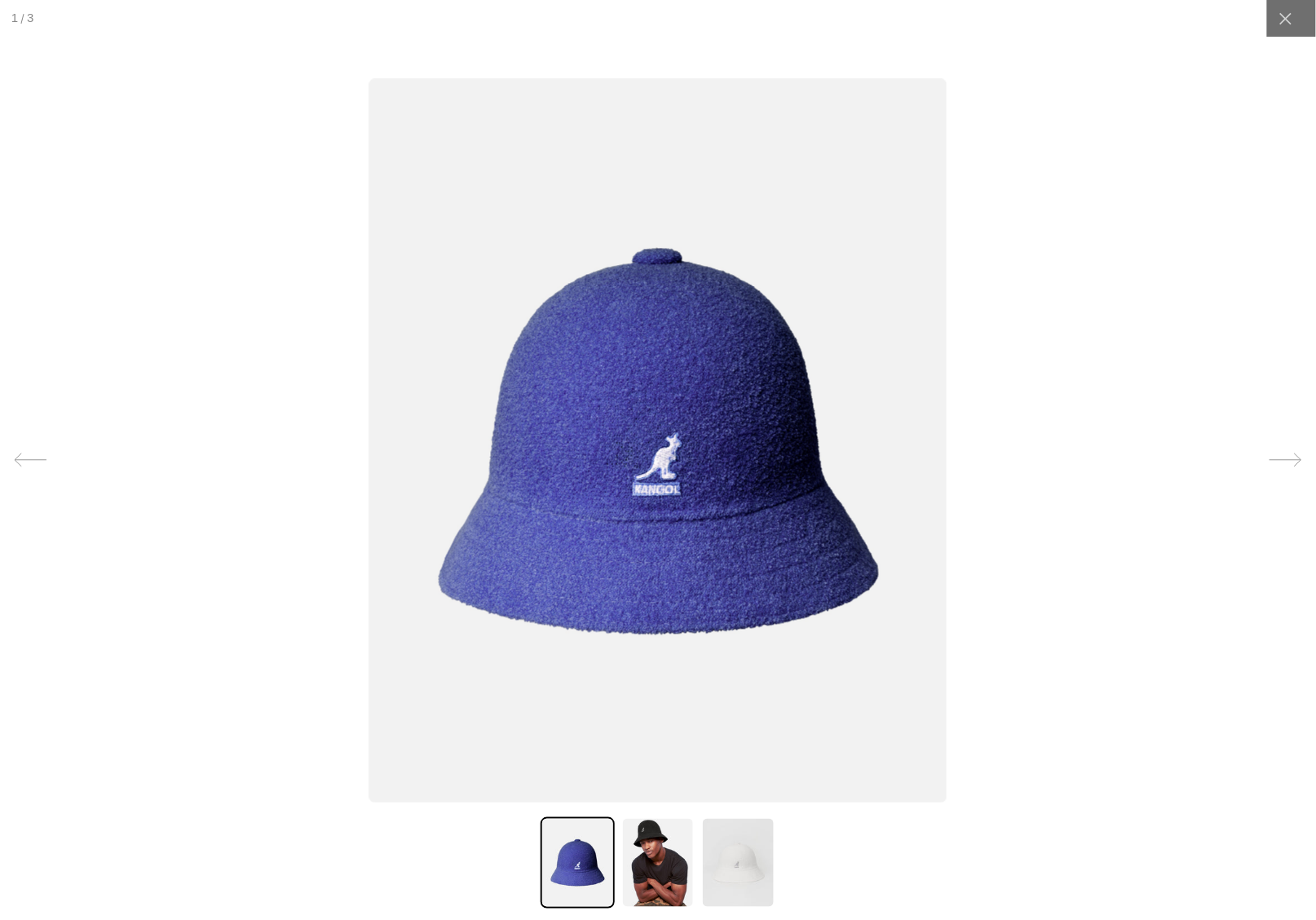
scroll to position [0, 335]
click at [662, 408] on img at bounding box center [658, 442] width 578 height 725
click at [657, 862] on img at bounding box center [658, 862] width 74 height 91
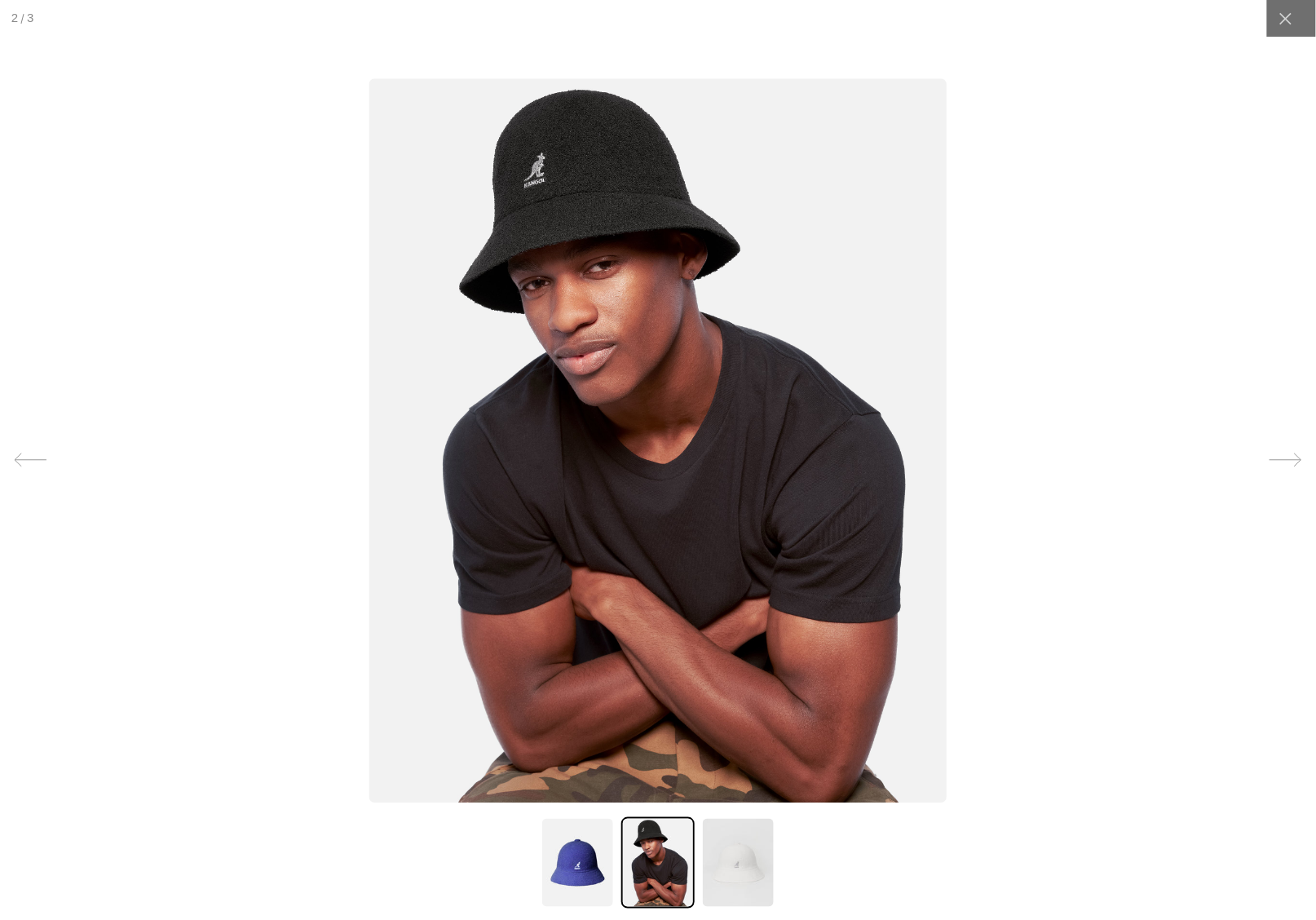
click at [728, 859] on img at bounding box center [738, 862] width 74 height 91
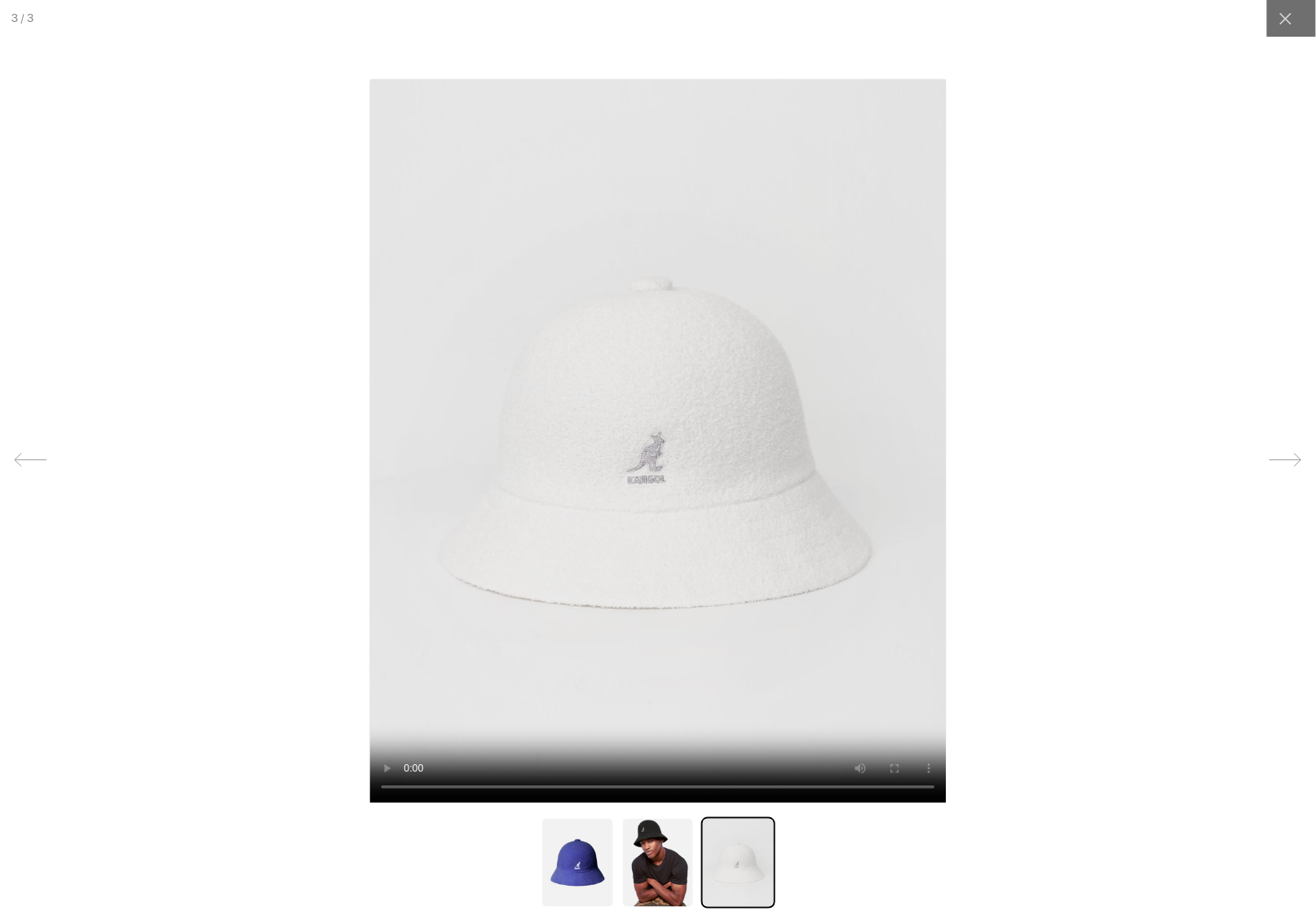
scroll to position [0, 0]
click at [1297, 25] on div at bounding box center [1286, 18] width 37 height 37
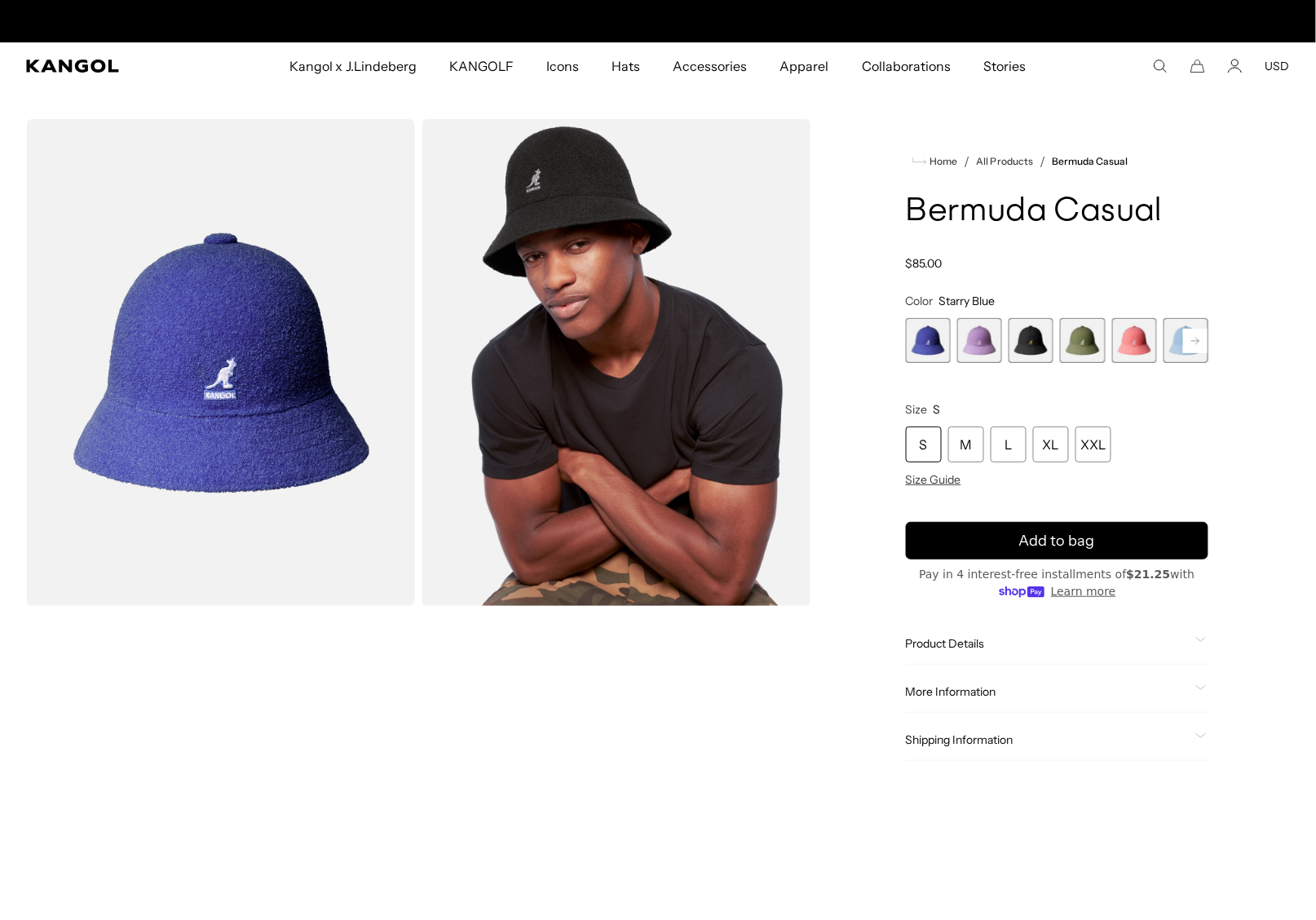
scroll to position [0, 335]
click at [1198, 340] on rect at bounding box center [1195, 341] width 25 height 25
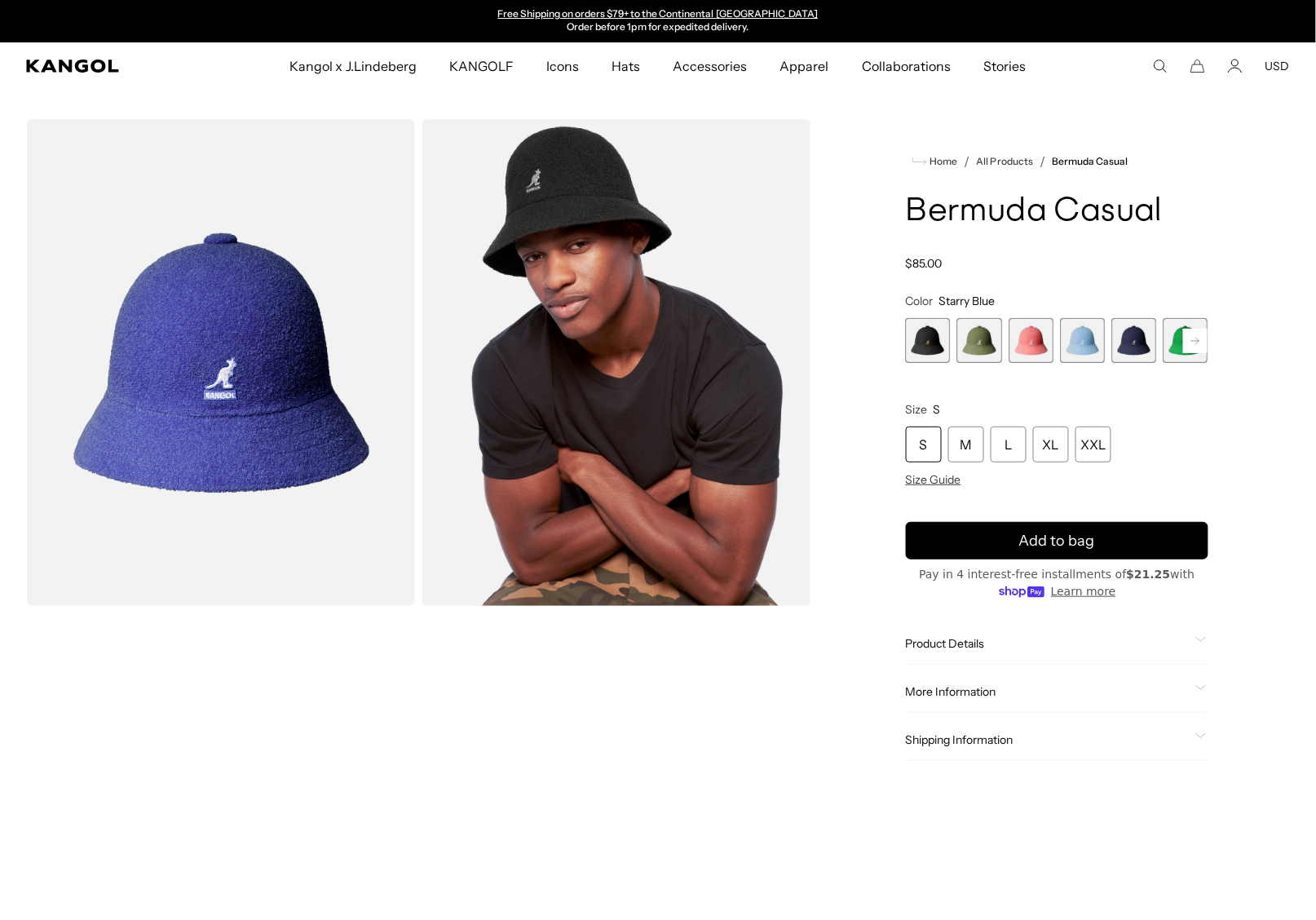
click at [1198, 340] on rect at bounding box center [1195, 341] width 25 height 25
click at [1079, 347] on span "8 of 12" at bounding box center [1082, 340] width 45 height 45
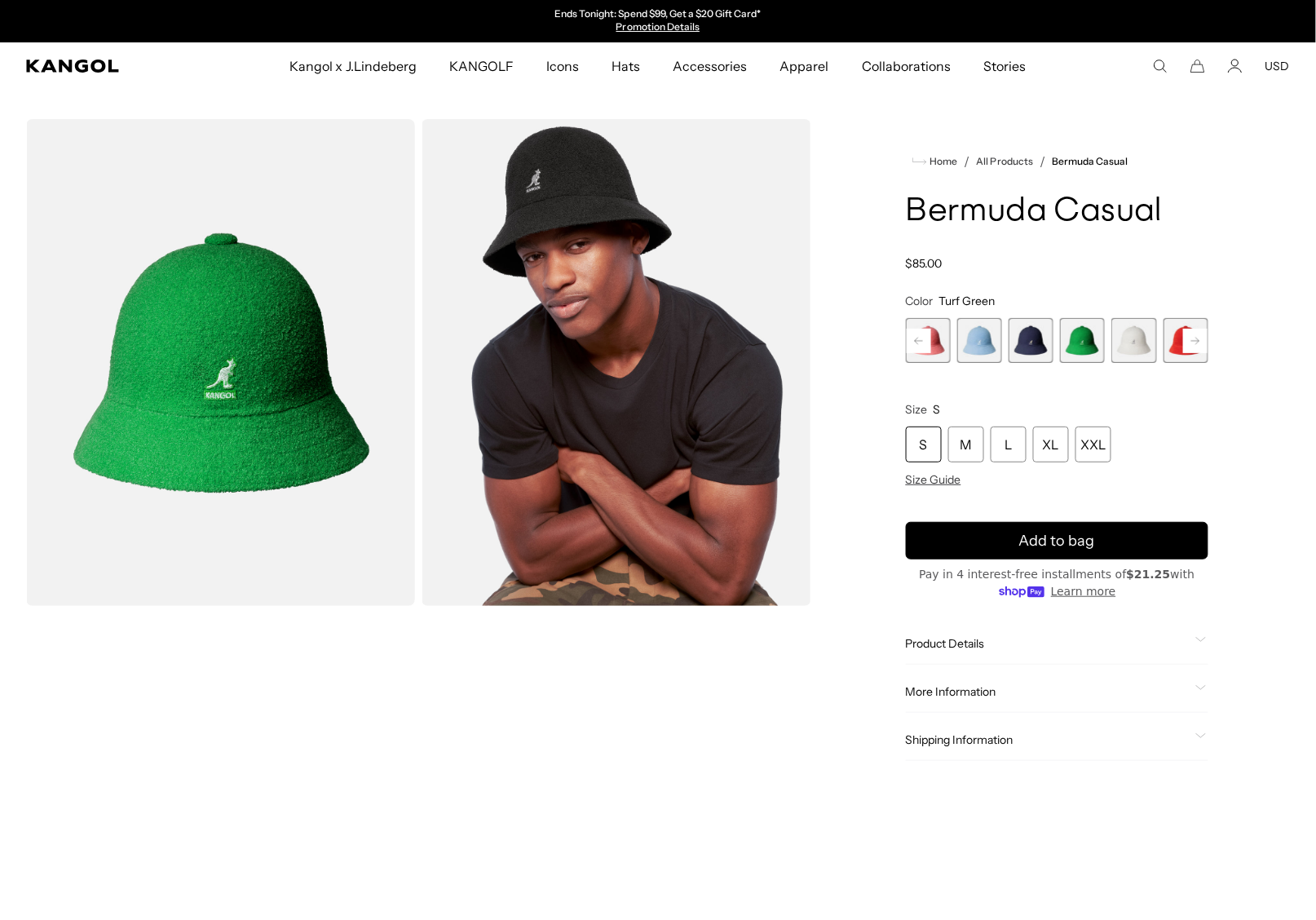
click at [1198, 341] on icon at bounding box center [1195, 341] width 25 height 26
click at [1198, 341] on icon at bounding box center [1194, 339] width 8 height 6
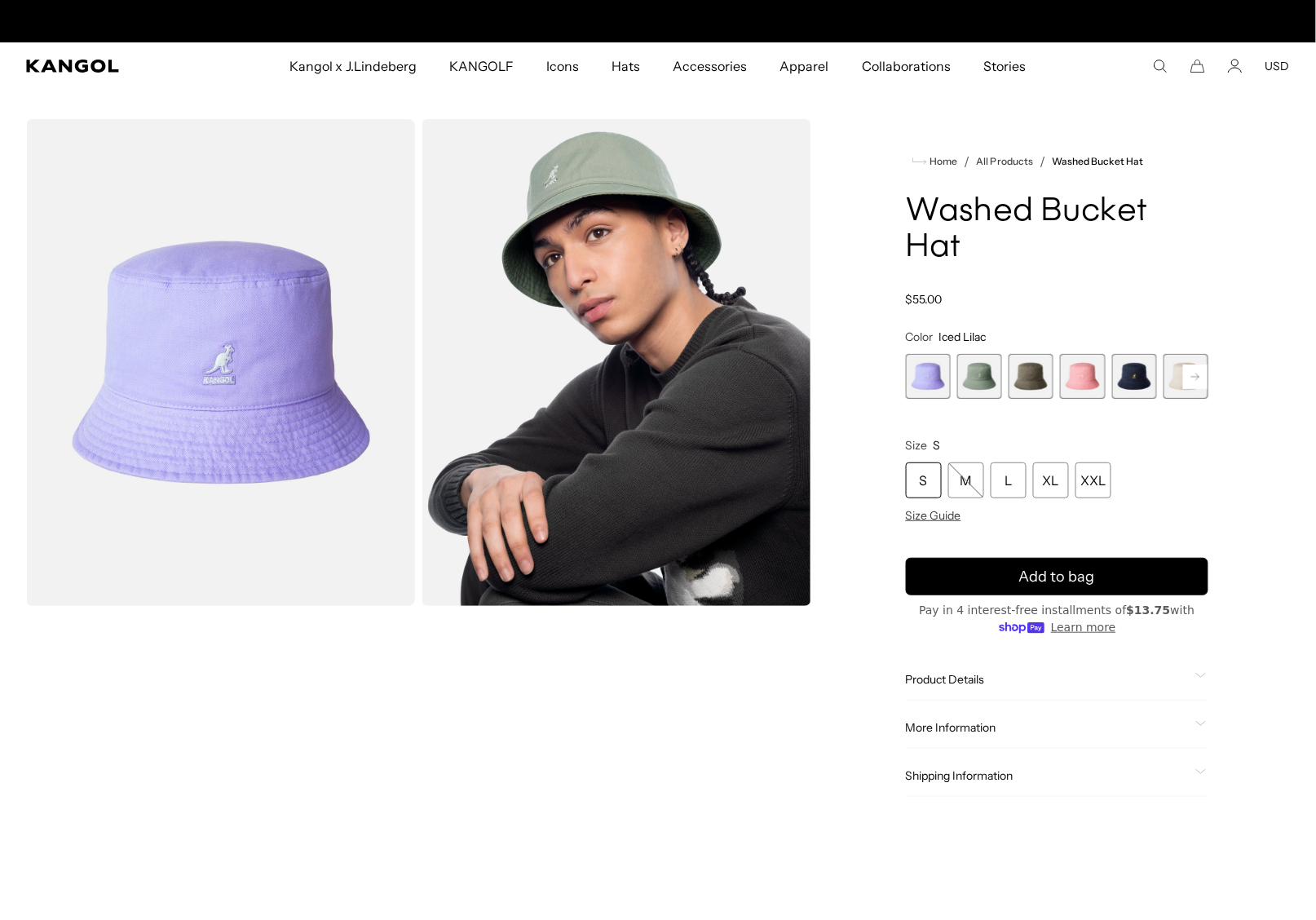
scroll to position [0, 335]
click at [1201, 364] on rect at bounding box center [1195, 376] width 25 height 25
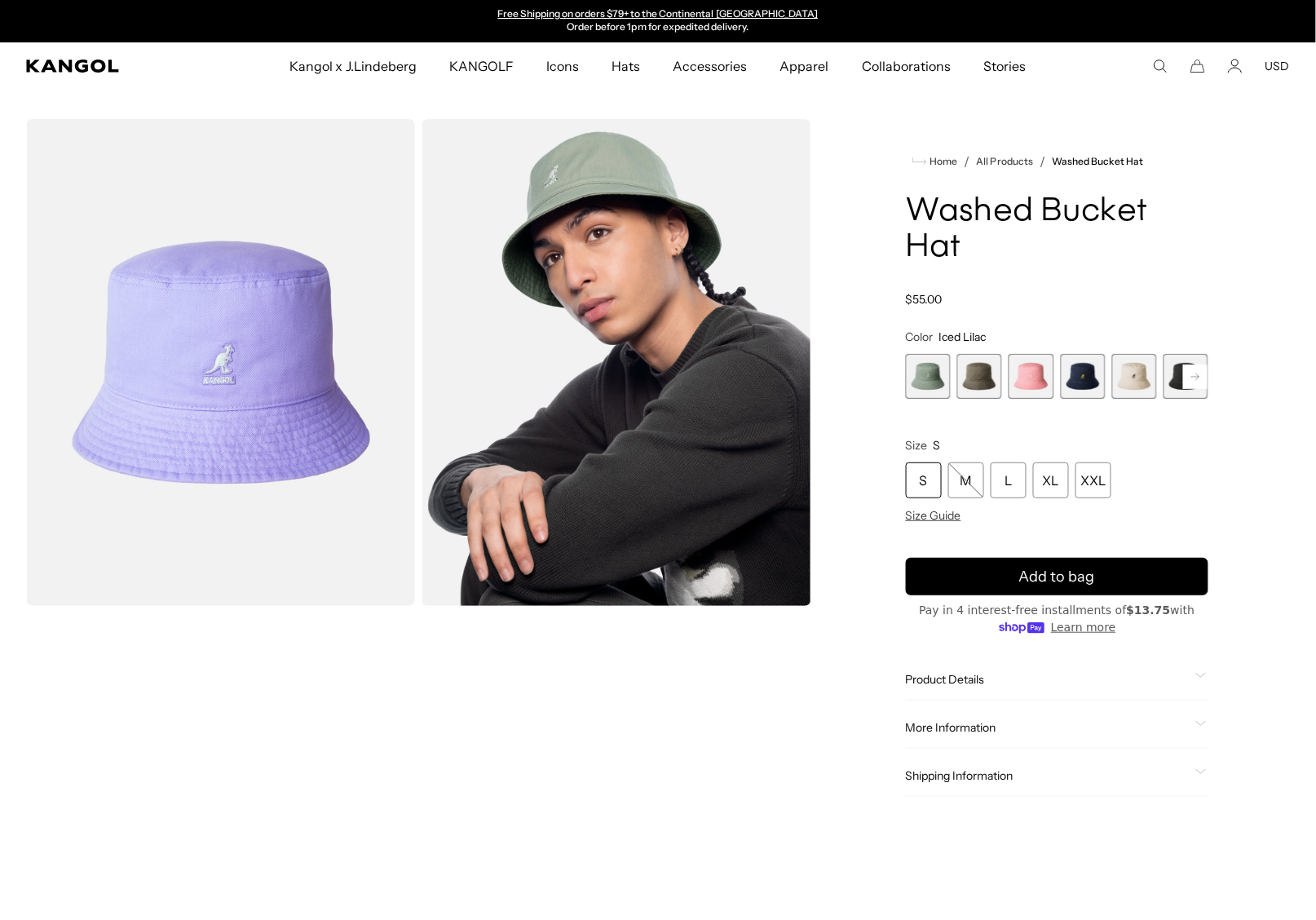
click at [1201, 364] on rect at bounding box center [1195, 376] width 25 height 25
click at [1038, 354] on span "5 of 13" at bounding box center [1030, 376] width 45 height 45
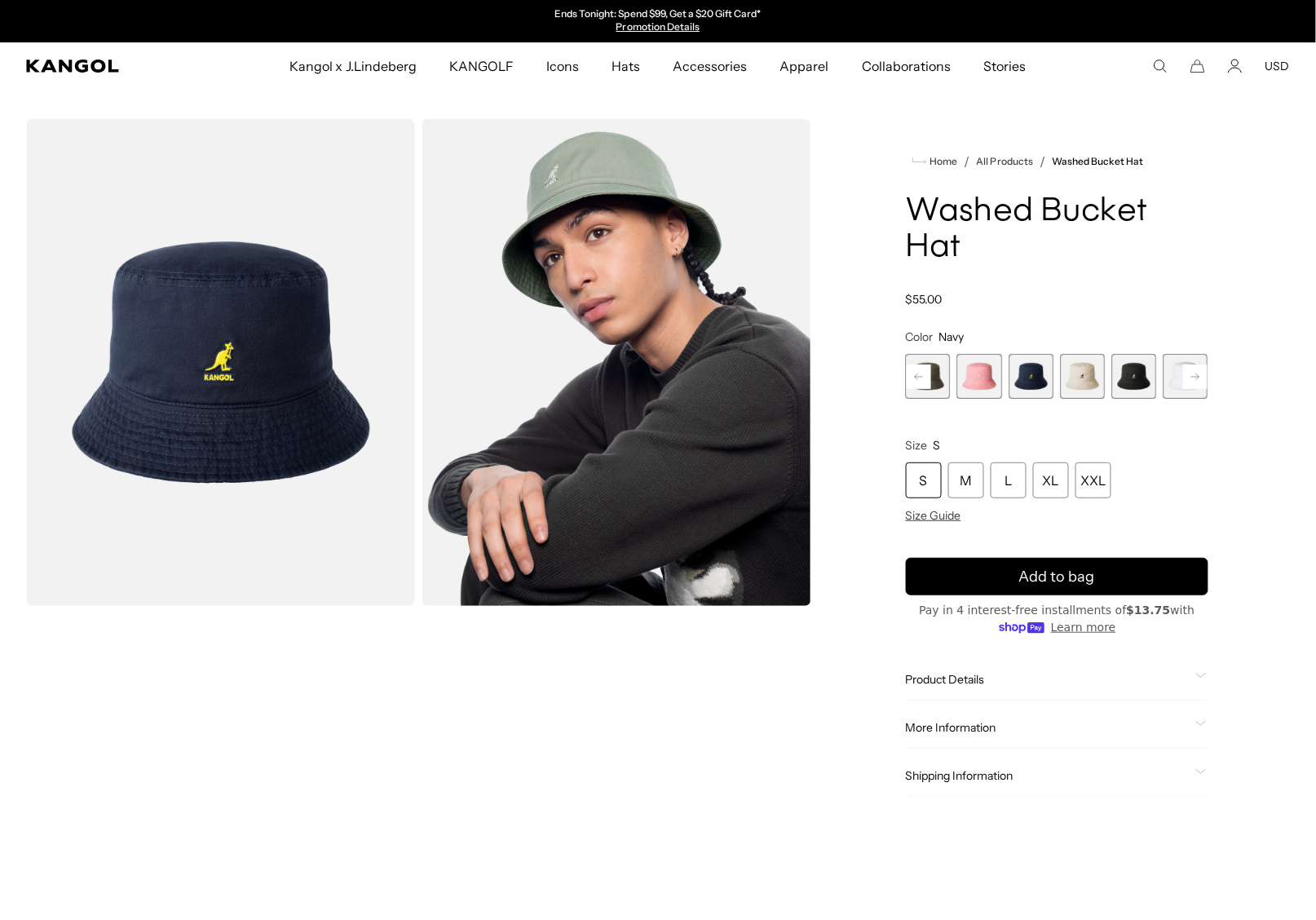
click at [1133, 354] on span "7 of 13" at bounding box center [1134, 376] width 45 height 45
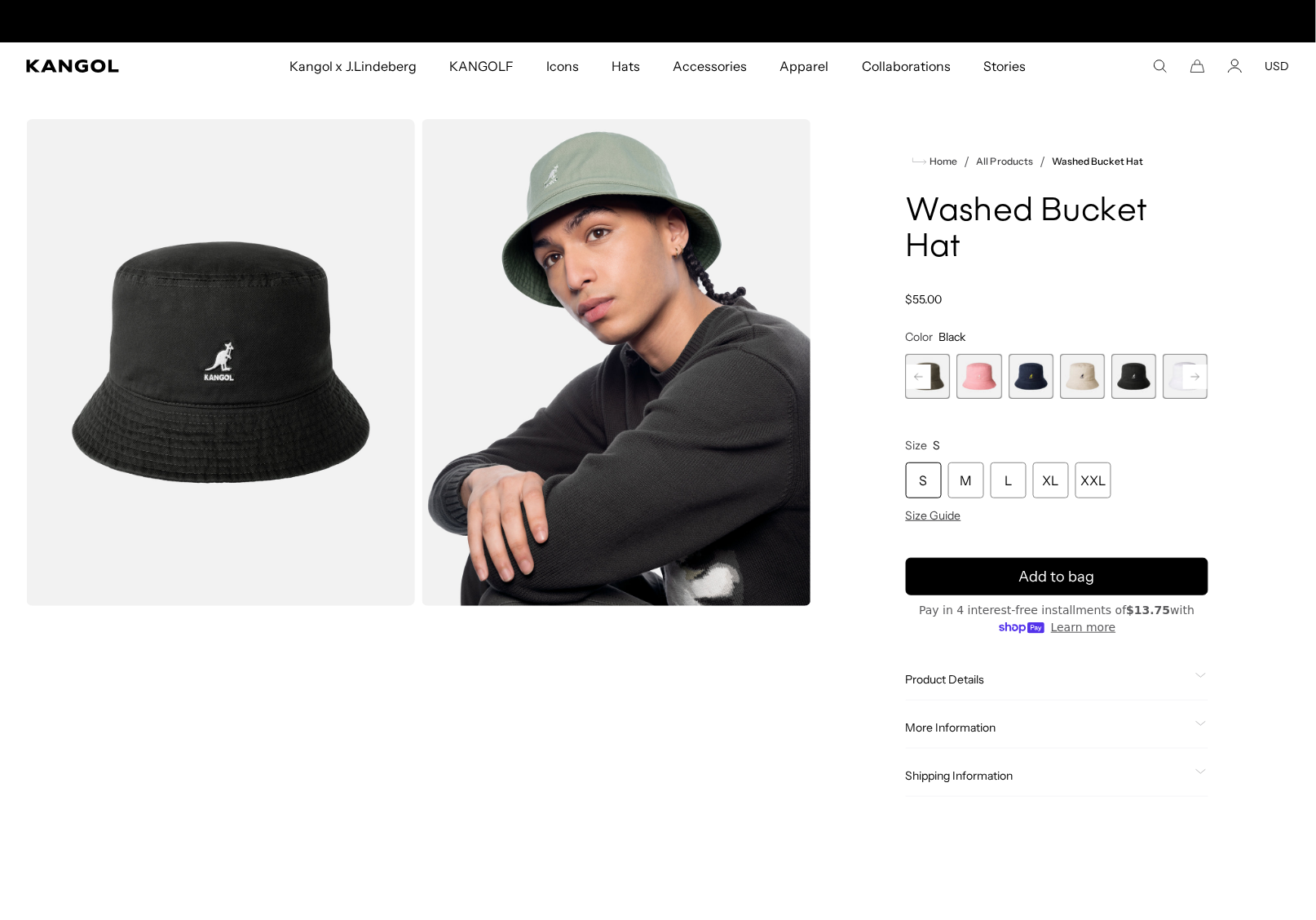
scroll to position [0, 335]
click at [1192, 364] on rect at bounding box center [1195, 376] width 25 height 25
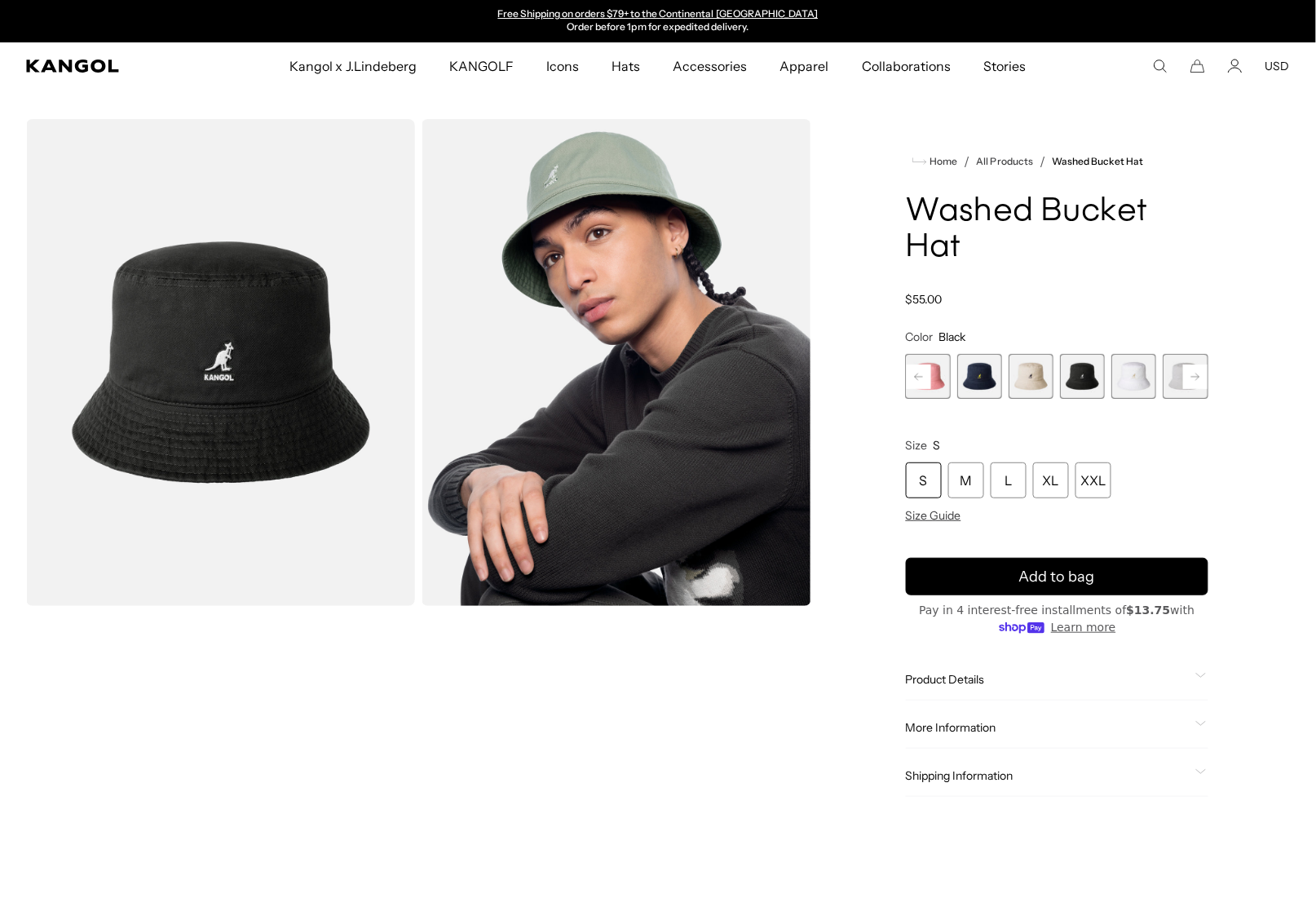
click at [1192, 364] on rect at bounding box center [1195, 376] width 25 height 25
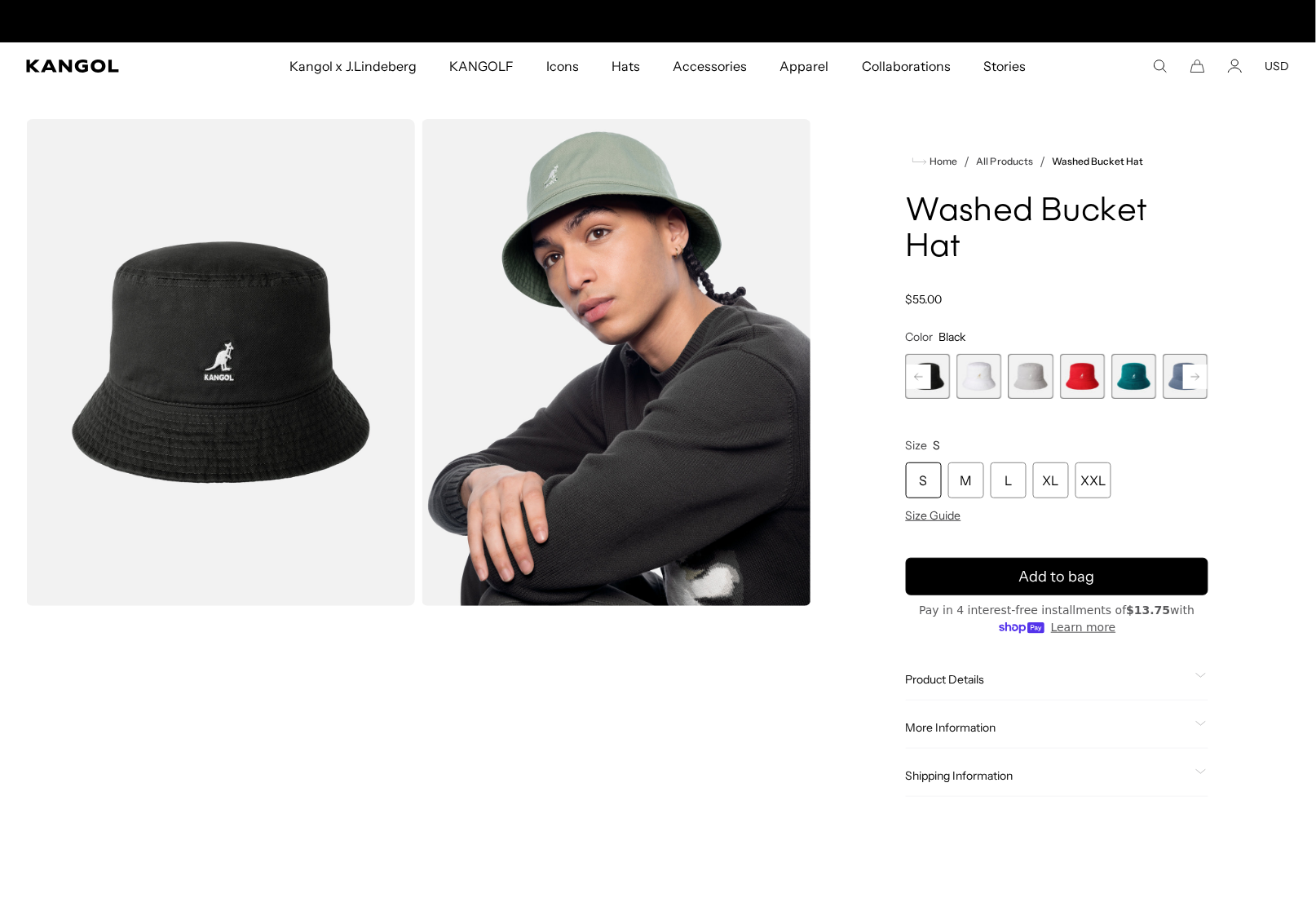
scroll to position [0, 0]
click at [1192, 364] on rect at bounding box center [1195, 376] width 25 height 25
click at [1097, 354] on span "11 of 13" at bounding box center [1082, 376] width 45 height 45
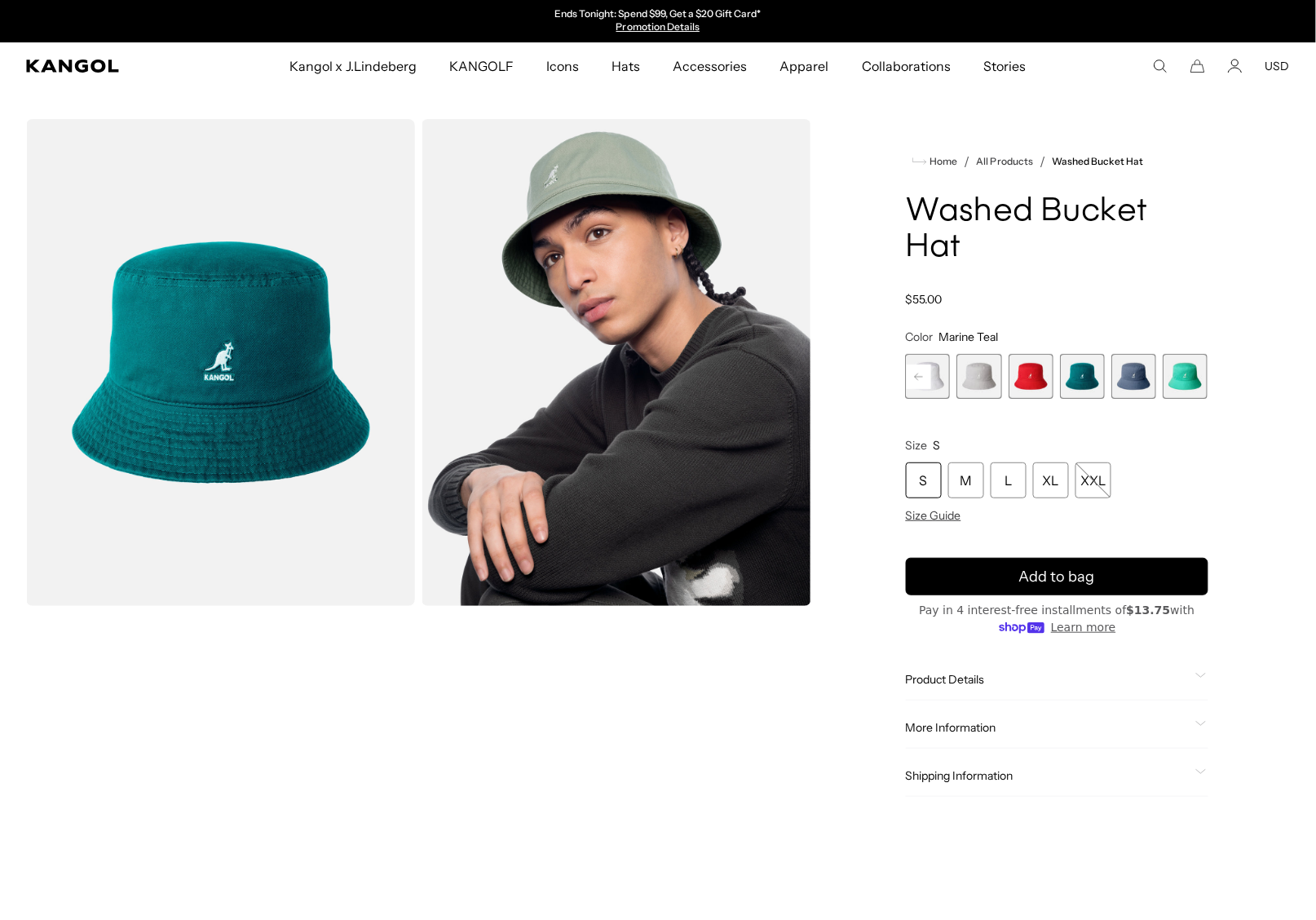
click at [1146, 354] on span "12 of 13" at bounding box center [1134, 376] width 45 height 45
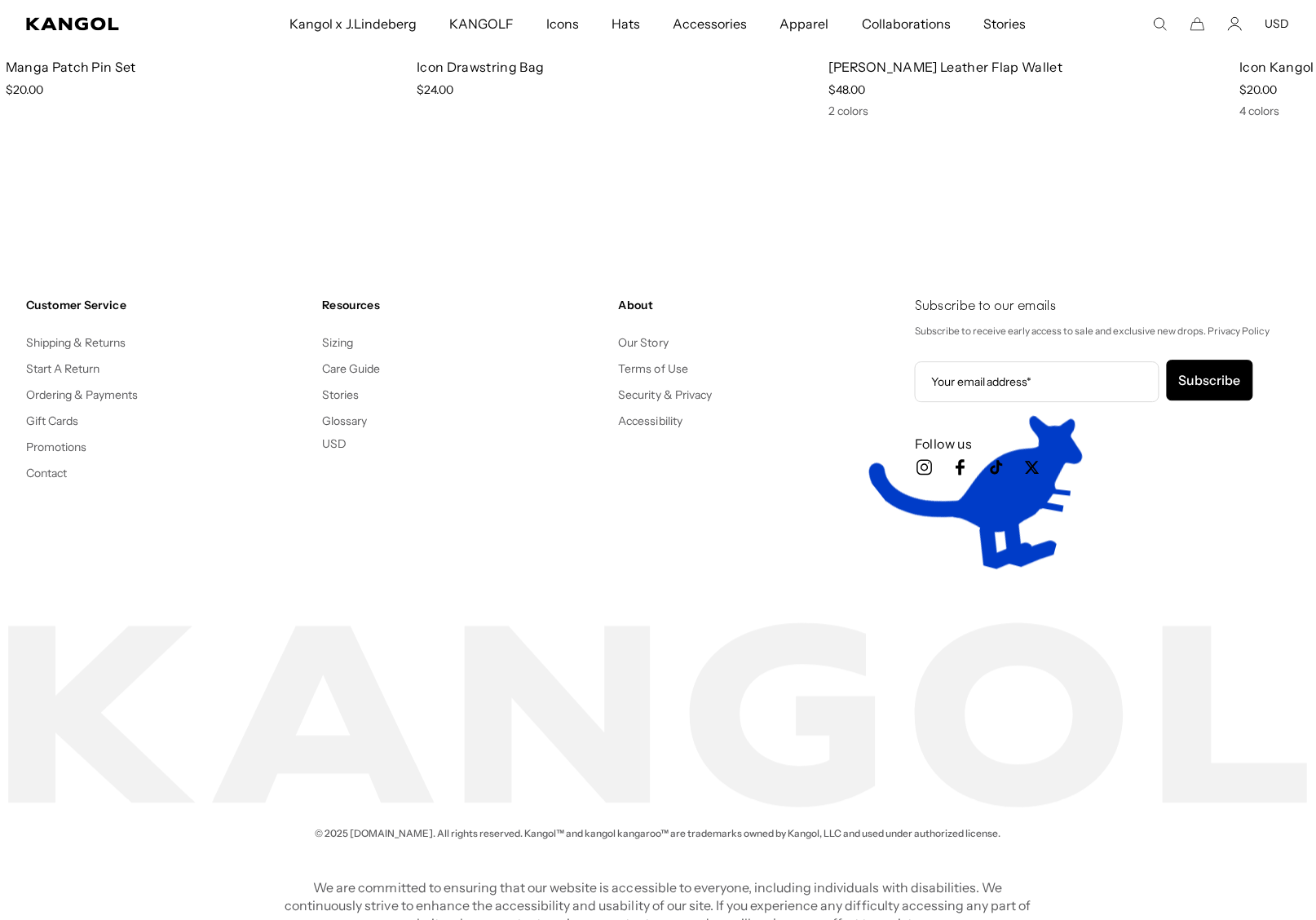
scroll to position [0, 335]
